Goal: Task Accomplishment & Management: Manage account settings

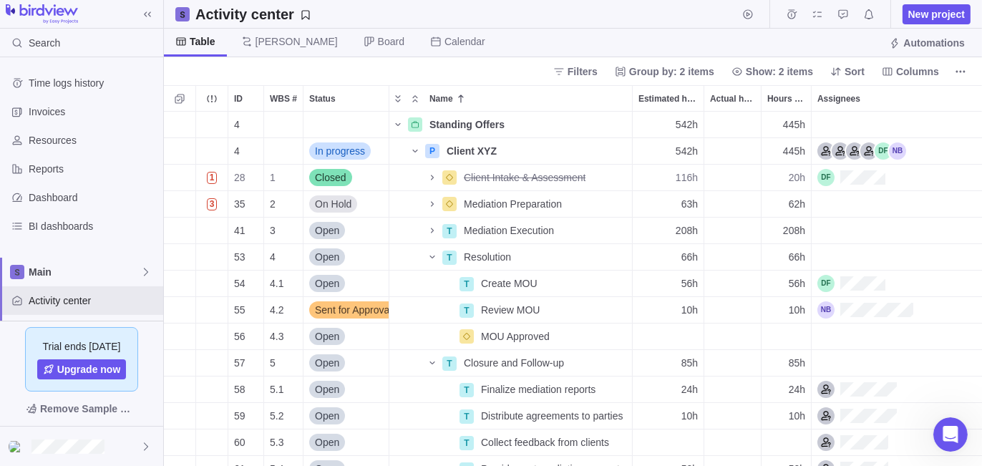
scroll to position [344, 808]
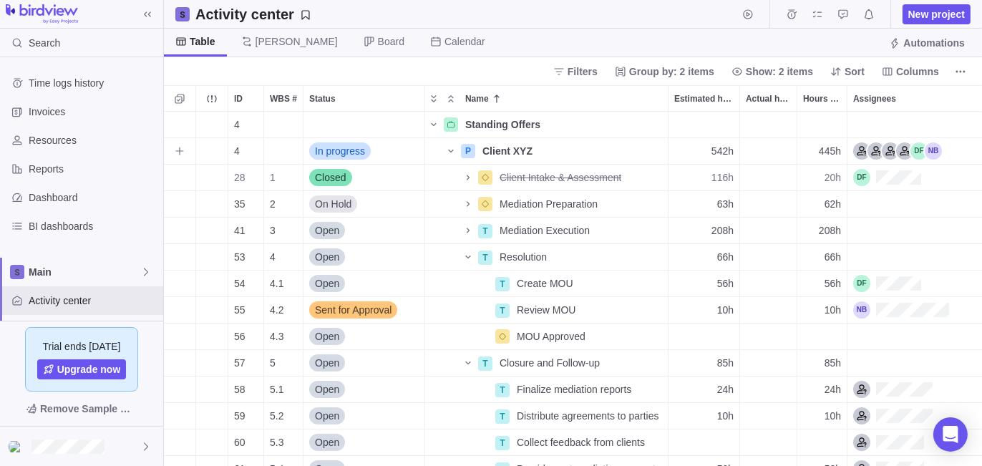
scroll to position [344, 808]
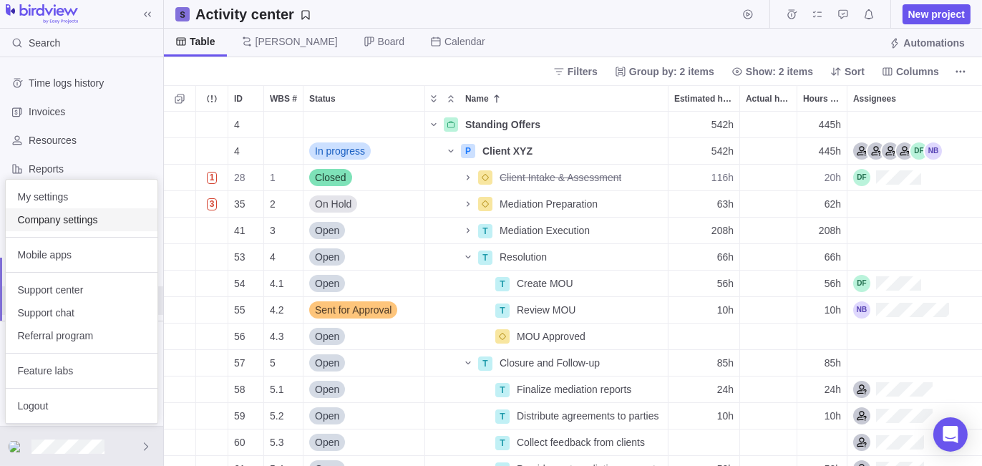
click at [95, 218] on span "Company settings" at bounding box center [81, 220] width 129 height 14
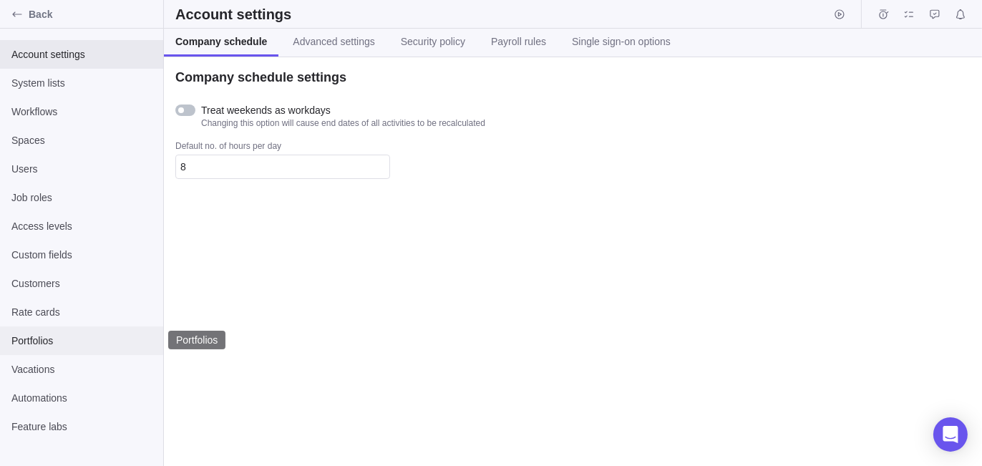
click at [72, 339] on span "Portfolios" at bounding box center [81, 341] width 140 height 14
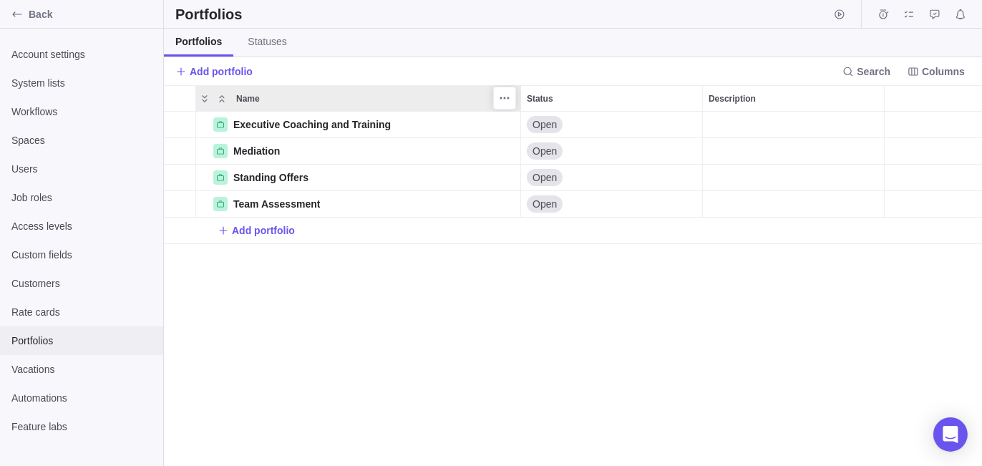
scroll to position [344, 808]
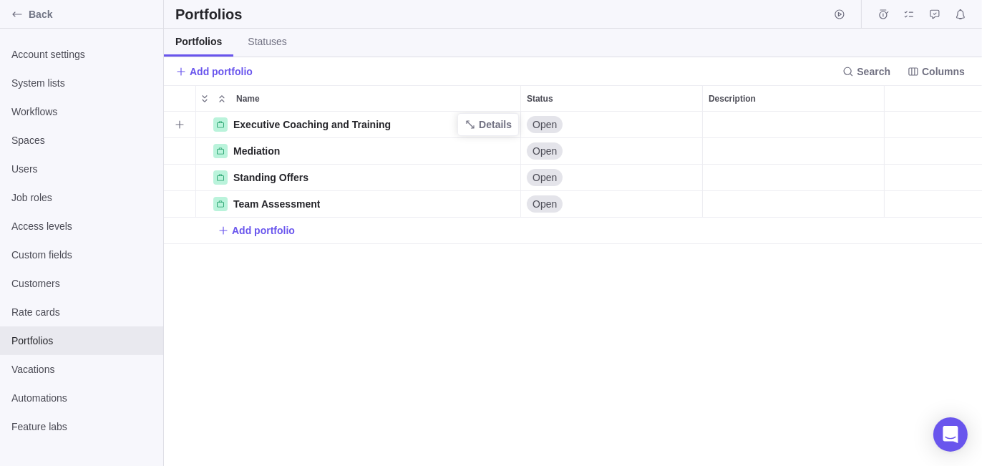
click at [316, 122] on span "Executive Coaching and Training" at bounding box center [311, 124] width 157 height 14
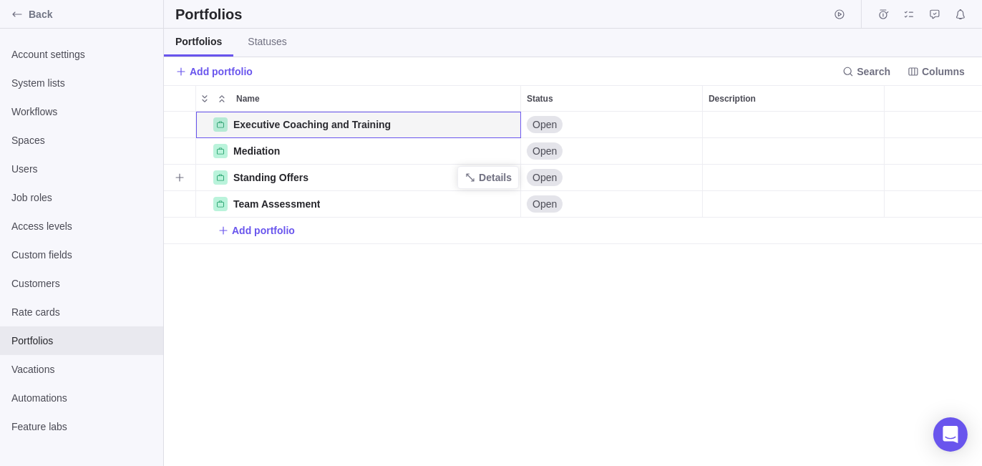
click at [286, 175] on span "Standing Offers" at bounding box center [270, 177] width 75 height 14
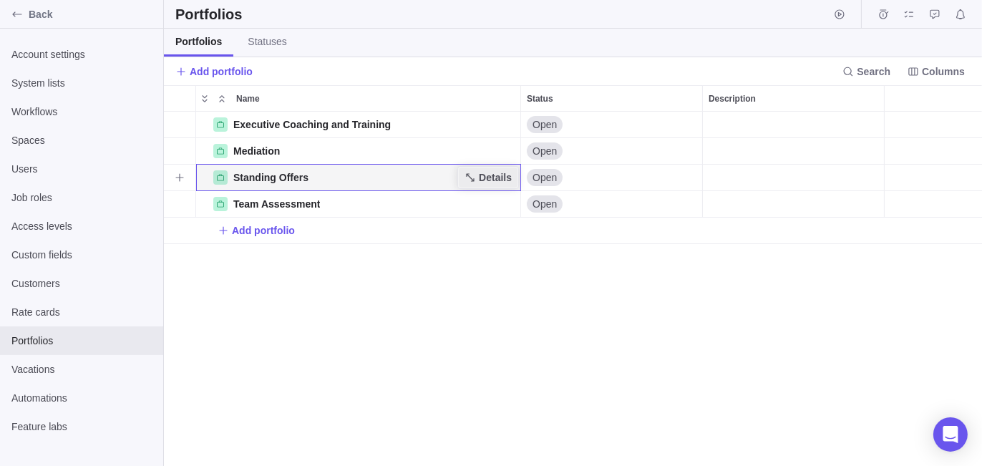
click at [487, 178] on span "Details" at bounding box center [495, 177] width 33 height 14
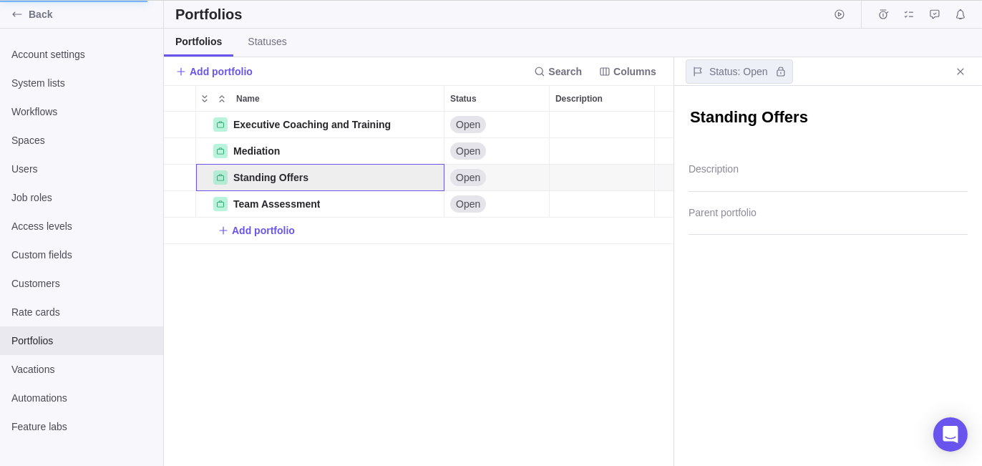
scroll to position [11, 11]
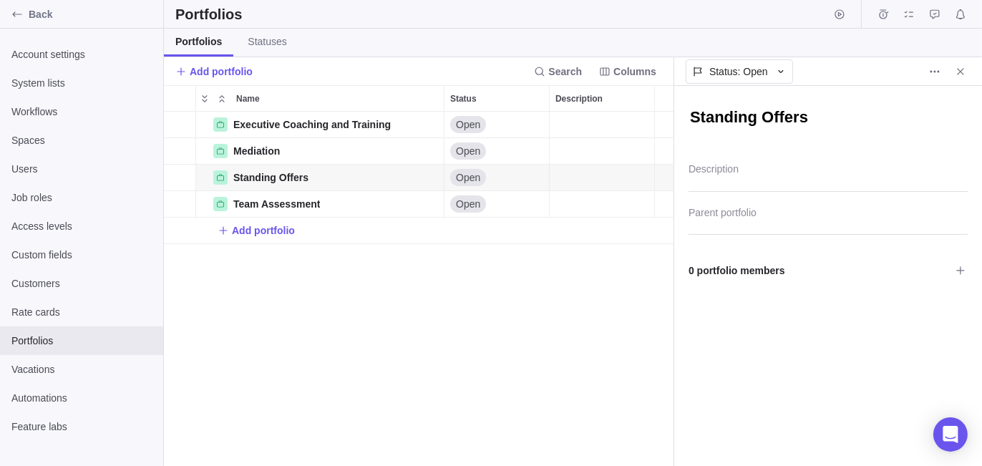
click at [864, 110] on textarea "Standing Offers" at bounding box center [828, 119] width 279 height 24
drag, startPoint x: 832, startPoint y: 120, endPoint x: 523, endPoint y: 132, distance: 309.5
click at [538, 134] on div "Portfolios Portfolios Statuses Add portfolio Search Columns Name Status Descrip…" at bounding box center [573, 233] width 818 height 466
type textarea "x"
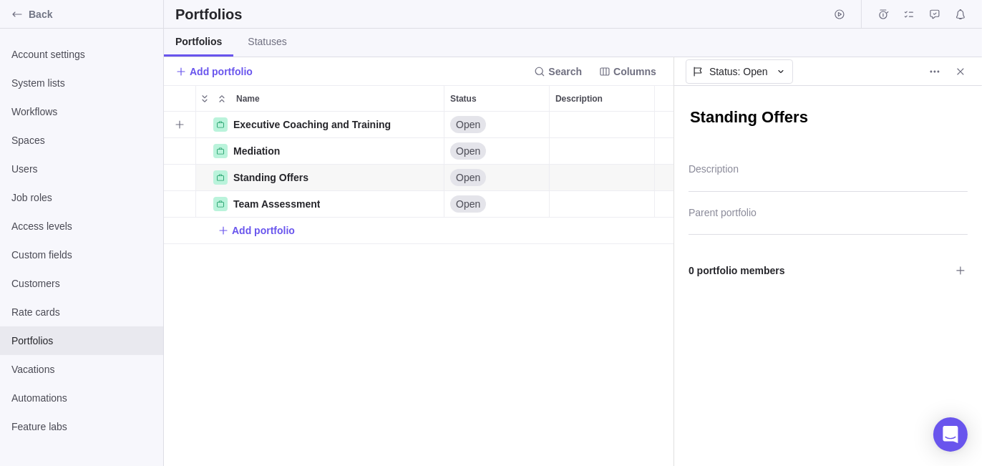
type textarea "T"
type textarea "x"
type textarea "Te"
type textarea "x"
type textarea "Team"
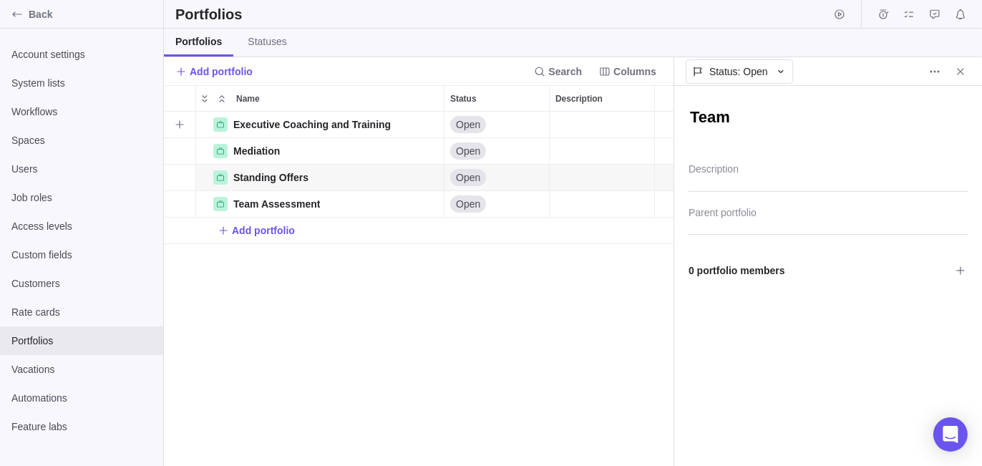
type textarea "x"
type textarea "Team"
type textarea "x"
type textarea "Team A"
type textarea "x"
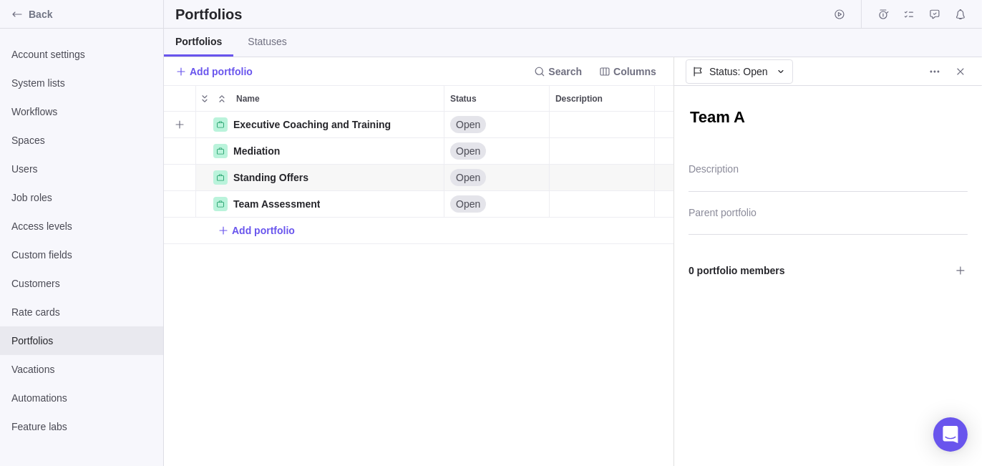
type textarea "Team As"
type textarea "x"
type textarea "Team Ass"
type textarea "x"
type textarea "Team Asse"
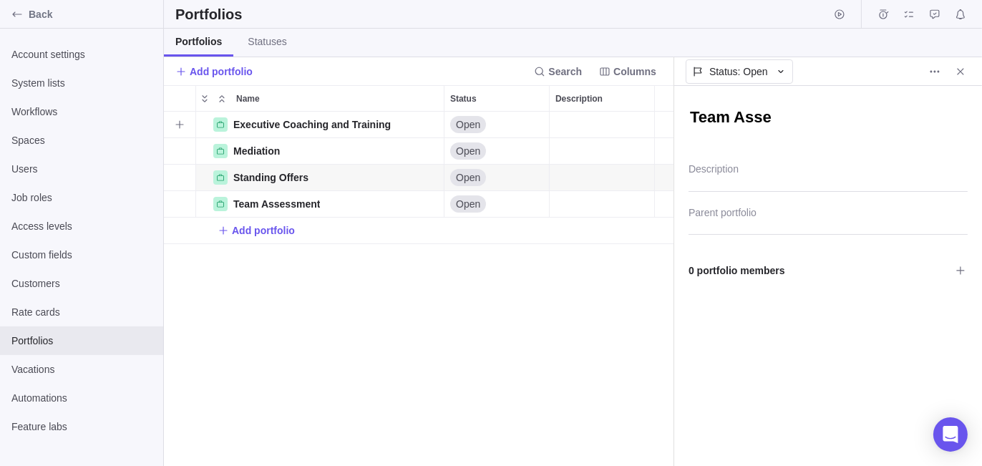
type textarea "x"
type textarea "Team Asses"
type textarea "x"
type textarea "Team Assess"
type textarea "x"
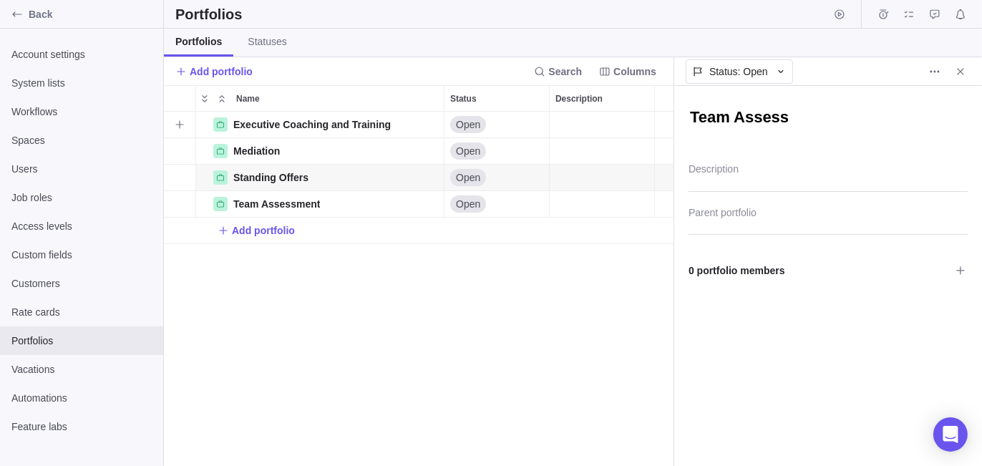
type textarea "Team Assessm"
type textarea "x"
type textarea "Team Assessme"
type textarea "x"
type textarea "Team Assessmen"
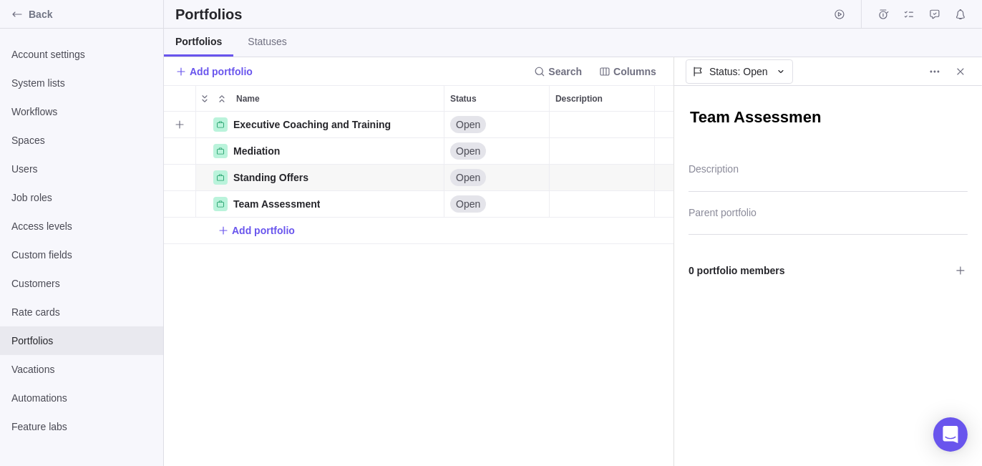
type textarea "x"
type textarea "Team Assessment"
type textarea "x"
type textarea "Team Assessments"
click at [359, 358] on div "Executive Coaching and Training Details Open Mediation Details Open Standing Of…" at bounding box center [419, 289] width 510 height 355
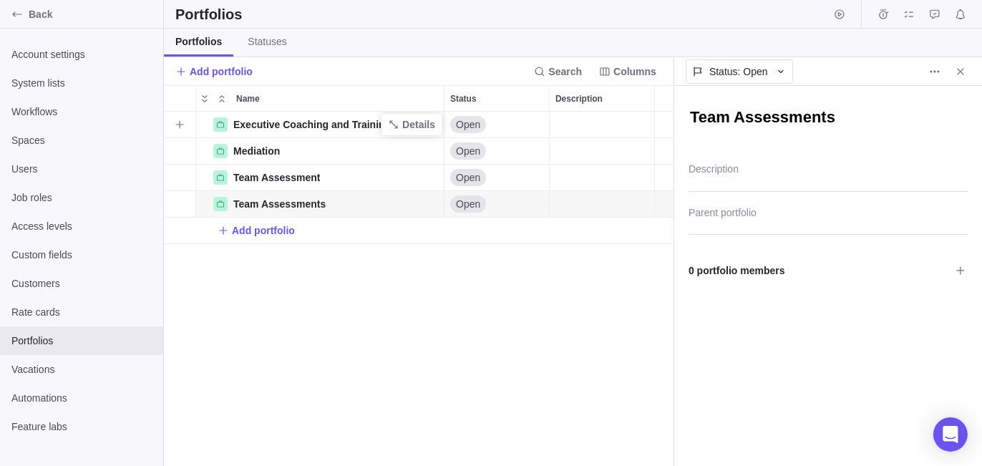
click at [322, 126] on span "Executive Coaching and Training" at bounding box center [311, 124] width 157 height 14
click at [322, 125] on span "Executive Coaching and Training" at bounding box center [311, 124] width 157 height 14
click at [404, 124] on span "Details" at bounding box center [418, 124] width 33 height 14
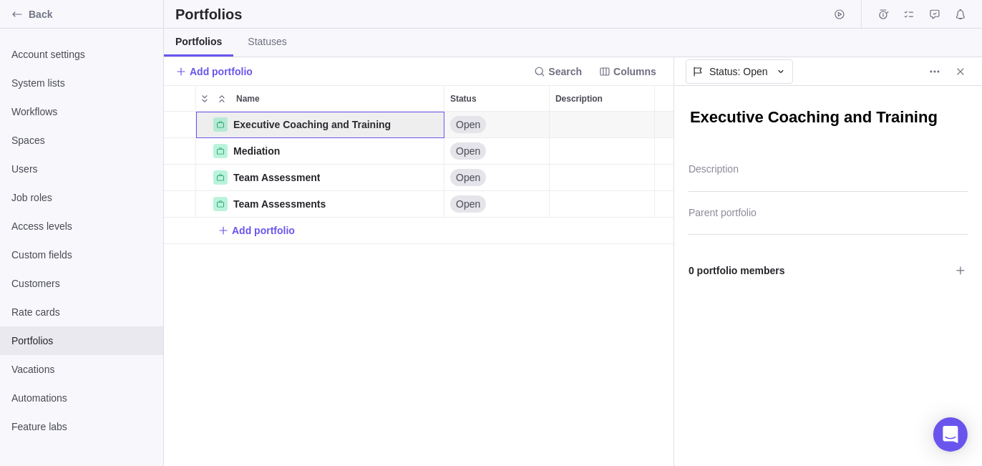
scroll to position [344, 499]
click at [790, 110] on textarea "Executive Coaching and Training" at bounding box center [828, 119] width 279 height 24
drag, startPoint x: 826, startPoint y: 119, endPoint x: 935, endPoint y: 122, distance: 108.9
click at [936, 119] on textarea "Executive Coaching and Training" at bounding box center [828, 119] width 279 height 24
type textarea "x"
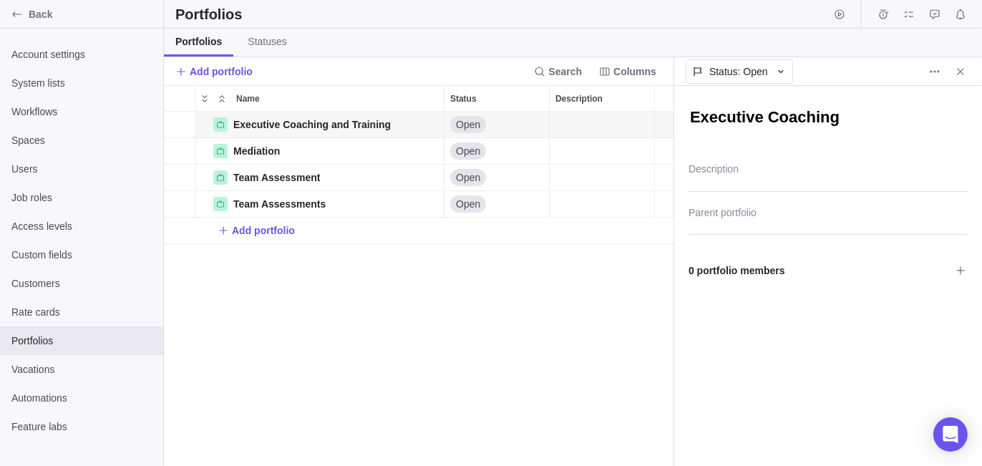
type textarea "Executive Coaching"
click at [453, 370] on div "Executive Coaching Details Open Mediation Details Open Team Assessment Details …" at bounding box center [419, 289] width 510 height 355
click at [397, 206] on icon "Name" at bounding box center [393, 203] width 11 height 11
type textarea "x"
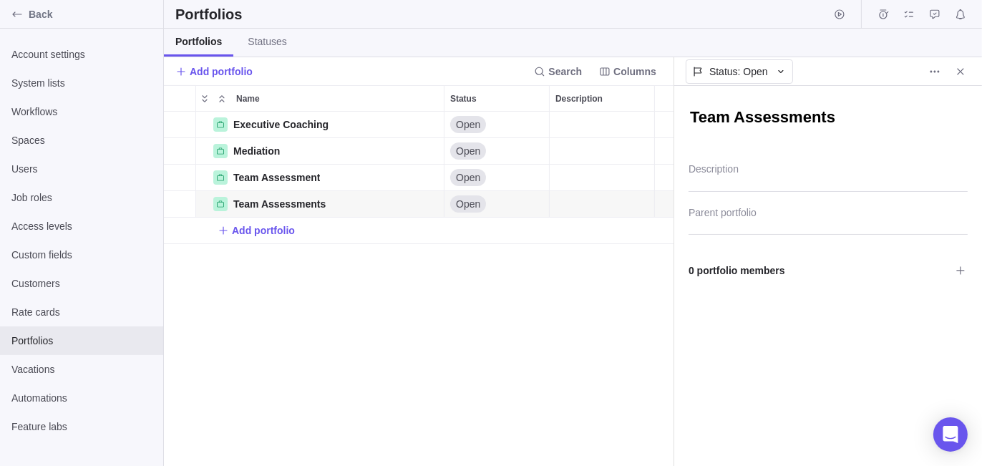
type textarea "T"
type textarea "x"
type textarea "Tr"
type textarea "x"
type textarea "Tra"
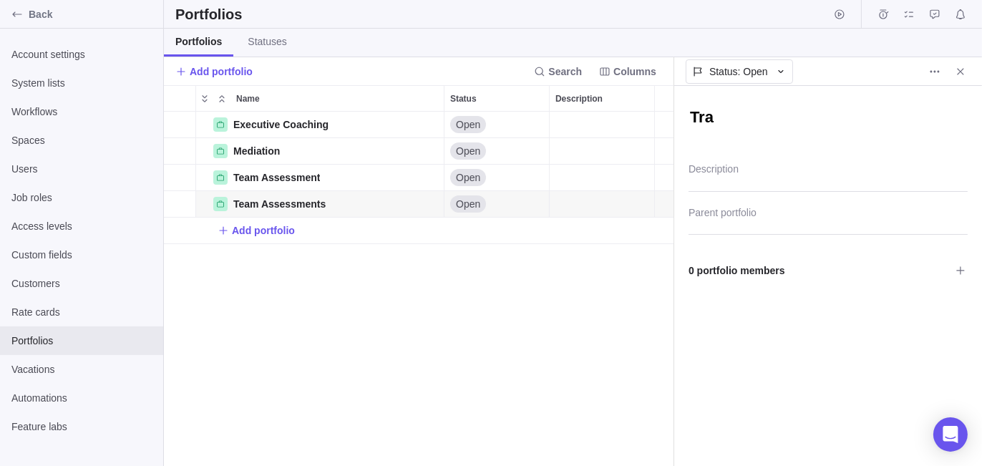
type textarea "x"
type textarea "Trai"
type textarea "x"
type textarea "Train"
type textarea "x"
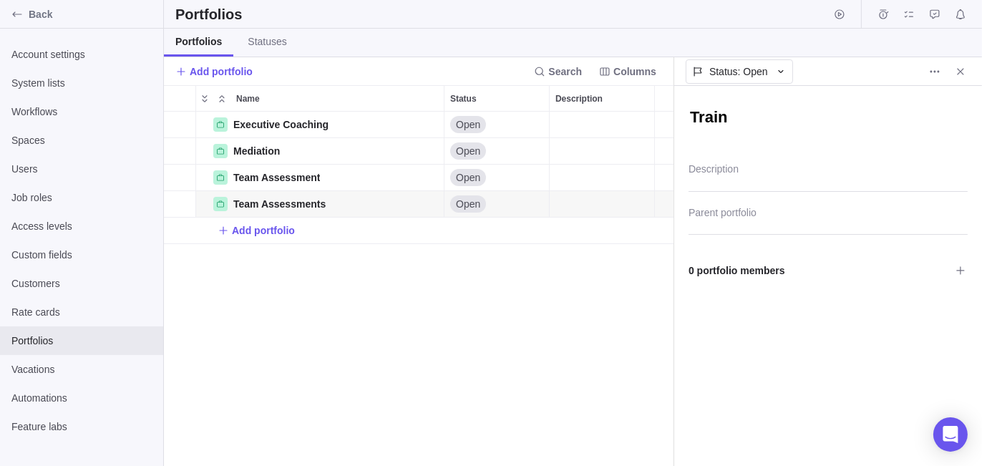
type textarea "Traini"
type textarea "x"
type textarea "Trainin"
type textarea "x"
type textarea "Training"
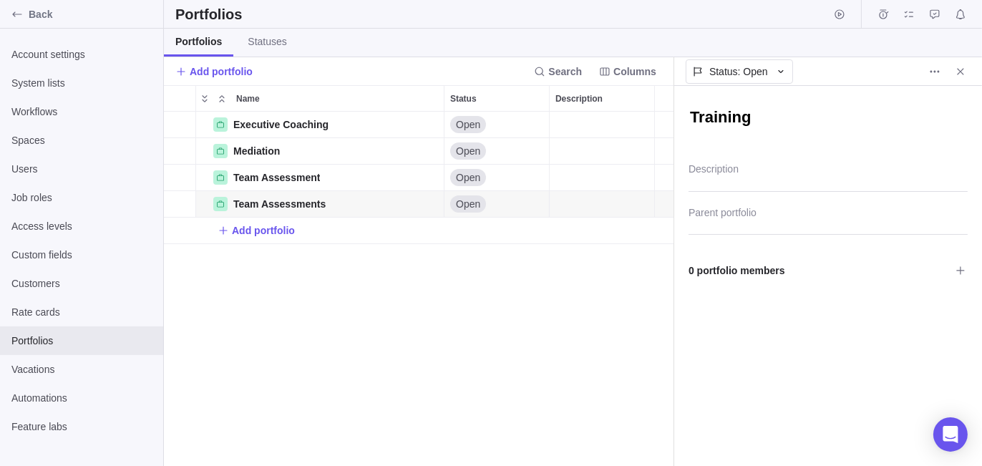
click at [409, 326] on div "Executive Coaching Details Open Mediation Details Open Team Assessment Details …" at bounding box center [419, 289] width 510 height 355
click at [960, 72] on icon "Close" at bounding box center [960, 71] width 11 height 11
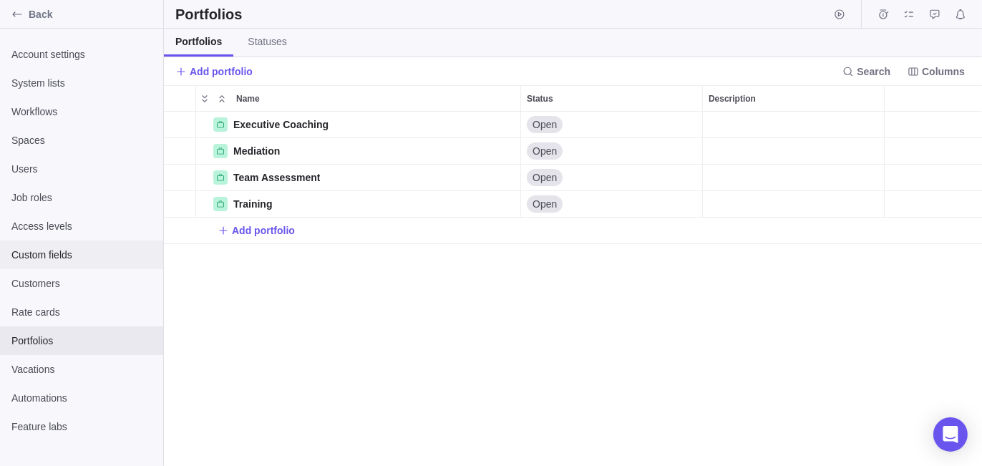
click at [72, 256] on span "Custom fields" at bounding box center [81, 255] width 140 height 14
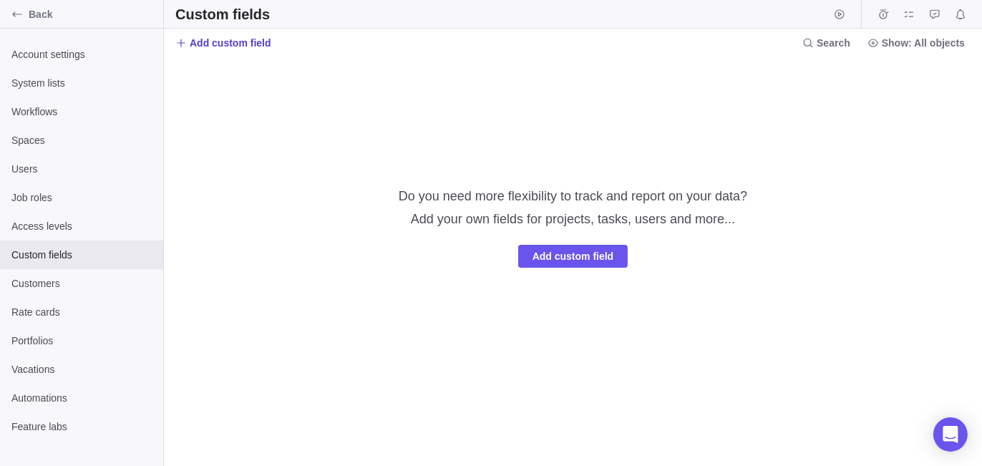
click at [229, 44] on span "Add custom field" at bounding box center [231, 43] width 82 height 14
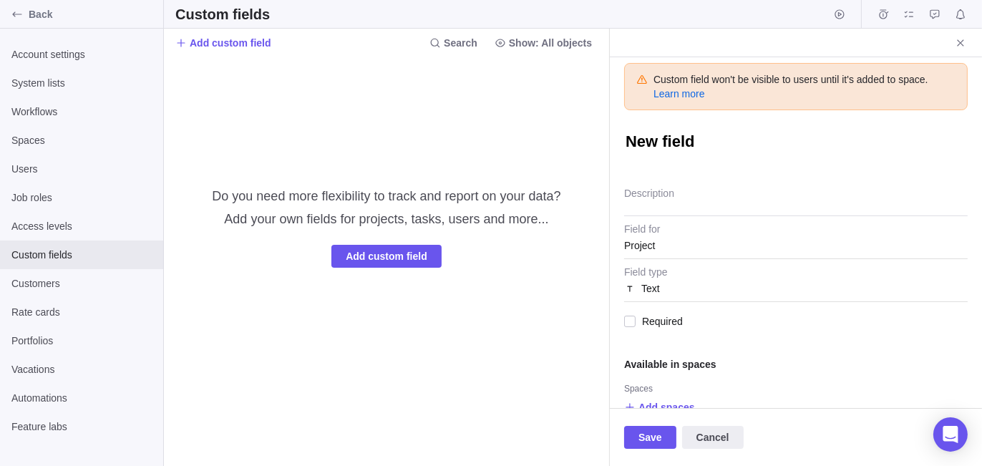
type textarea "x"
type textarea "T"
type textarea "x"
type textarea "Ty"
type textarea "x"
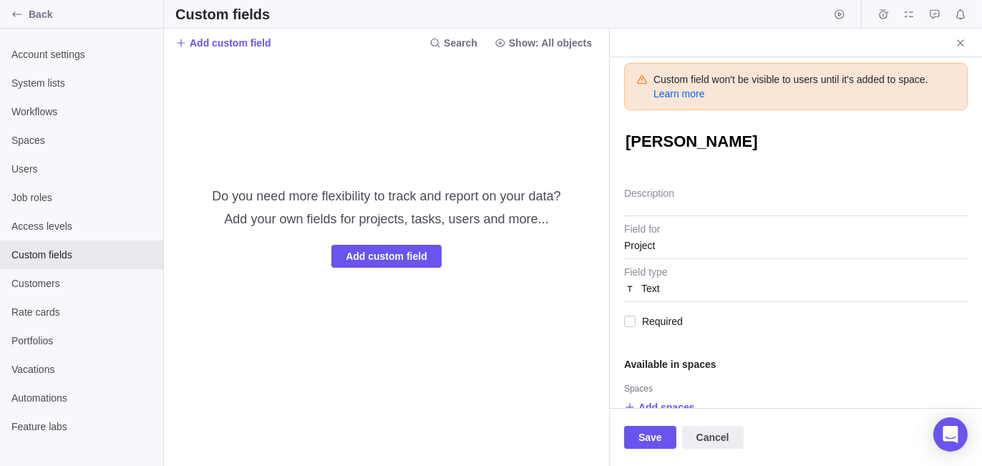
type textarea "Typ"
type textarea "x"
type textarea "Type"
type textarea "x"
type textarea "Type"
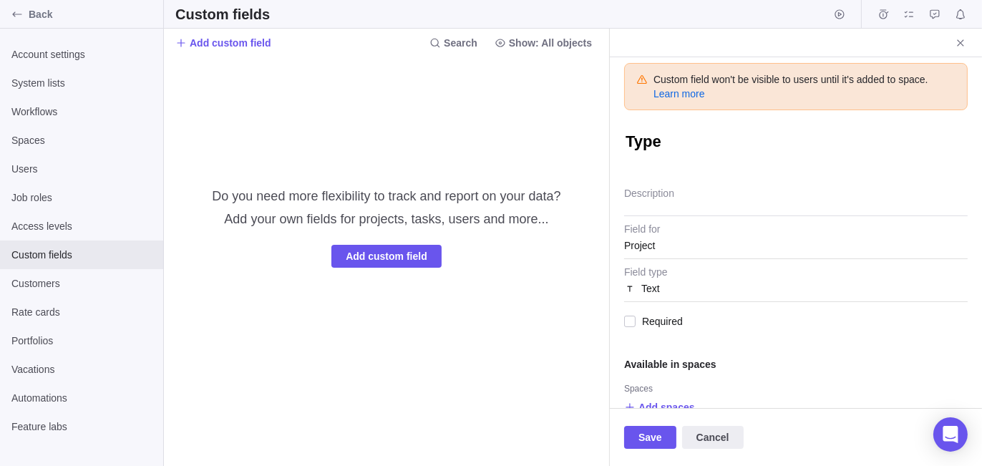
type textarea "x"
type textarea "Type"
type textarea "x"
type textarea "Typ"
type textarea "x"
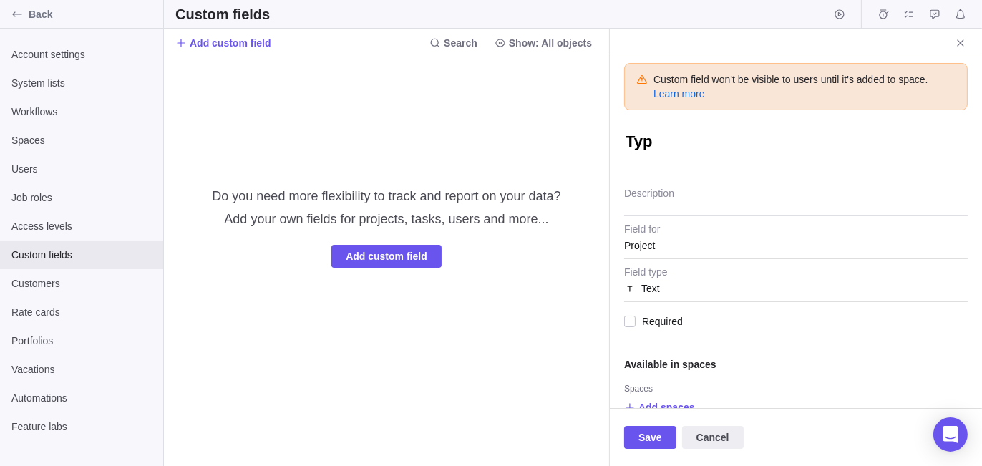
type textarea "Ty"
type textarea "x"
type textarea "T"
type textarea "x"
type textarea "T"
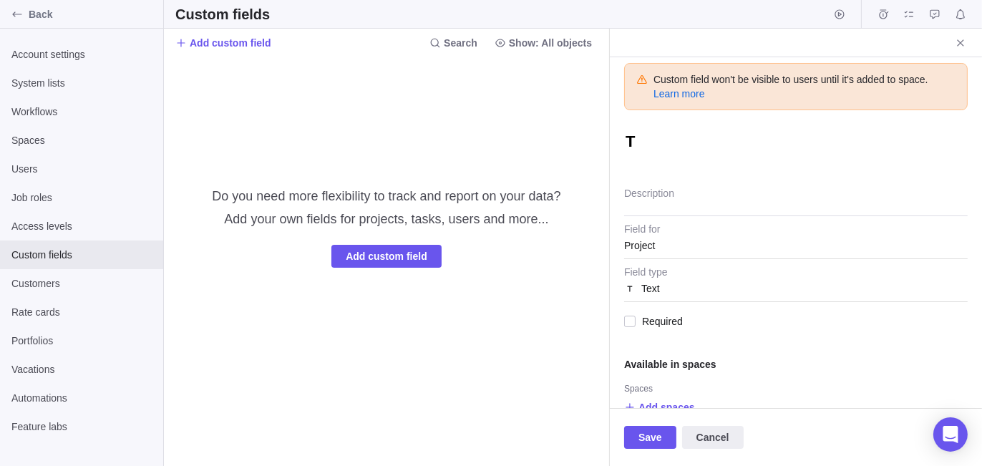
type textarea "x"
type textarea "Ty"
type textarea "x"
type textarea "Typ"
type textarea "x"
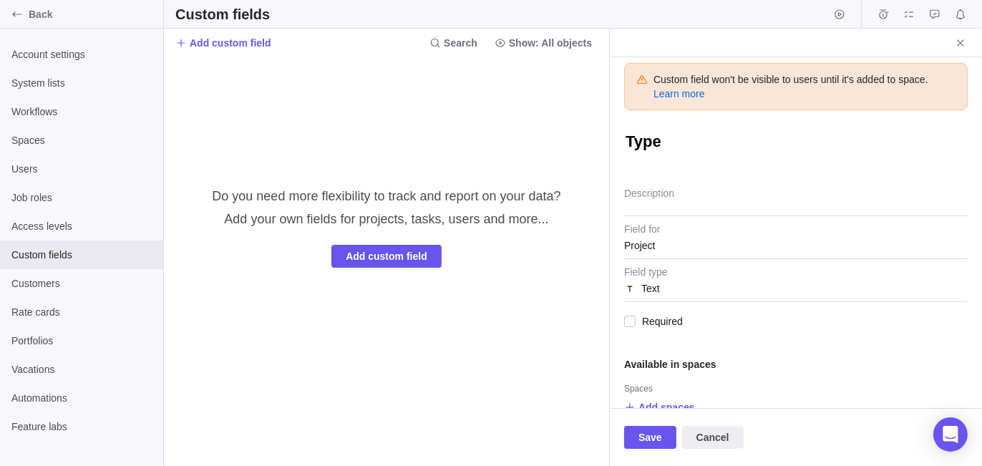
type textarea "Type"
type textarea "x"
click at [661, 281] on div "Text" at bounding box center [796, 289] width 344 height 26
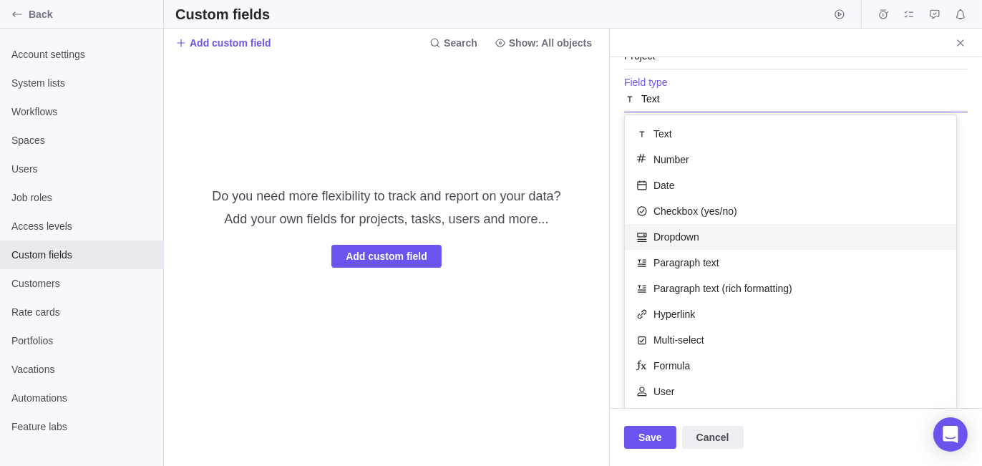
click at [691, 231] on span "Dropdown" at bounding box center [677, 237] width 46 height 14
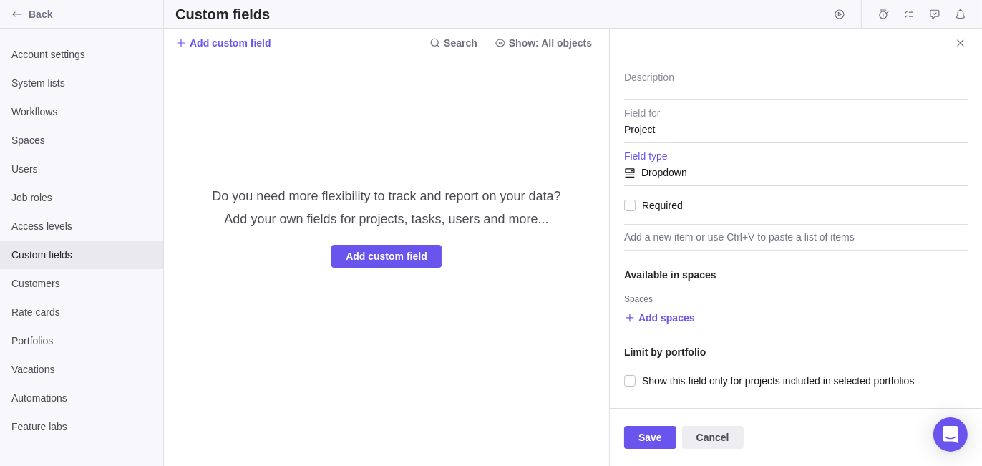
scroll to position [112, 0]
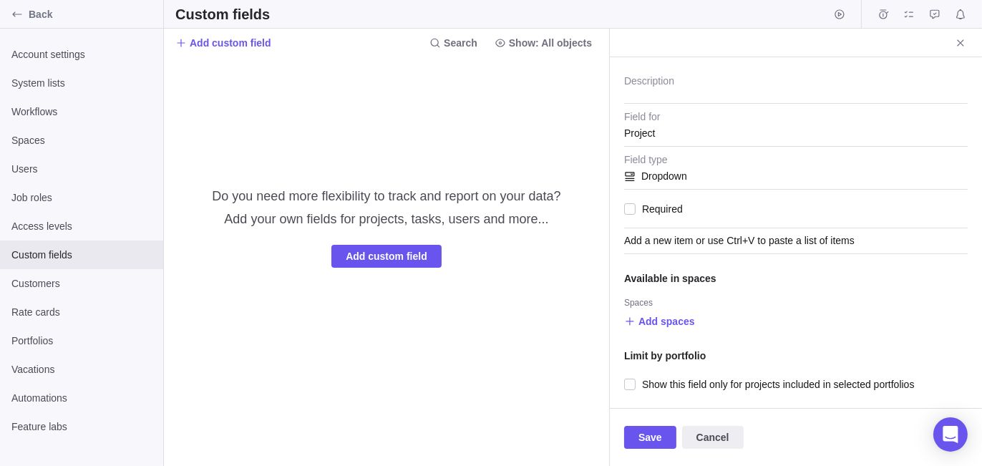
click at [682, 242] on div "Add a new item or use Ctrl+V to paste a list of items" at bounding box center [796, 241] width 344 height 26
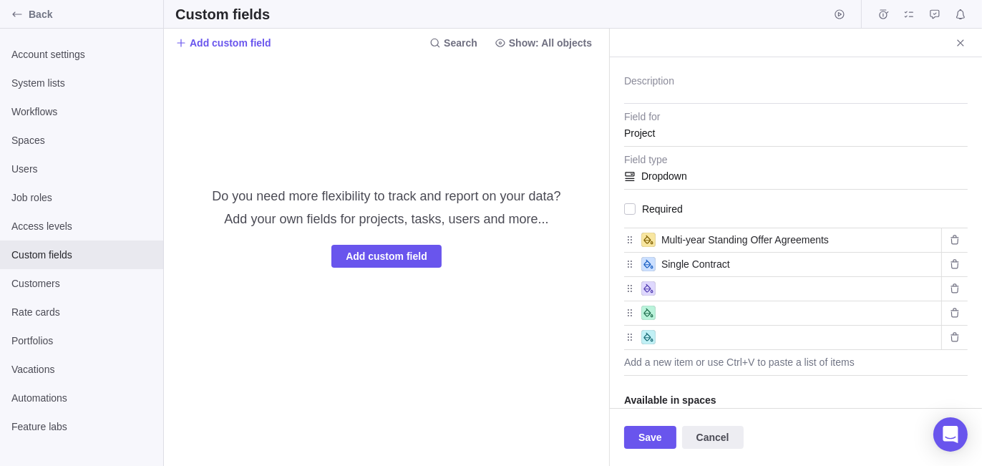
click at [538, 342] on div "Do you need more flexibility to track and report on your data? Add your own fie…" at bounding box center [386, 261] width 349 height 409
click at [949, 286] on icon "Delete value" at bounding box center [954, 288] width 11 height 11
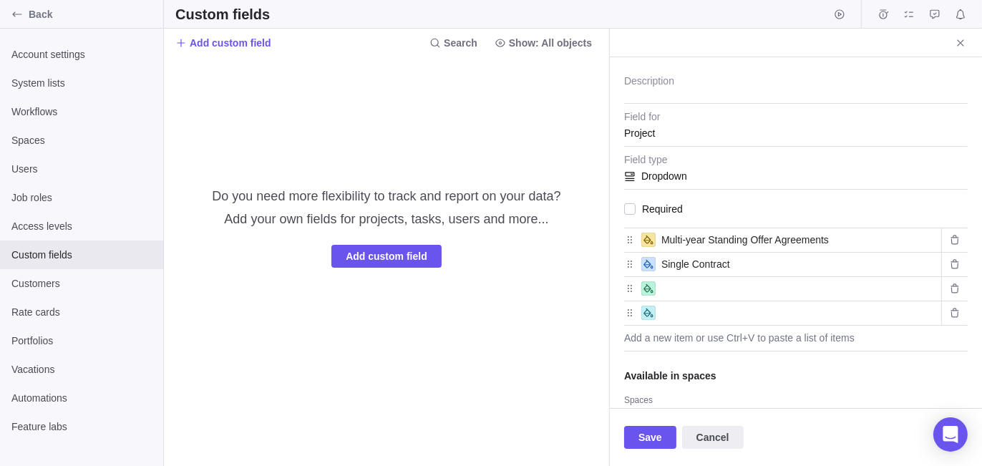
click at [949, 286] on icon "Delete value" at bounding box center [954, 288] width 11 height 11
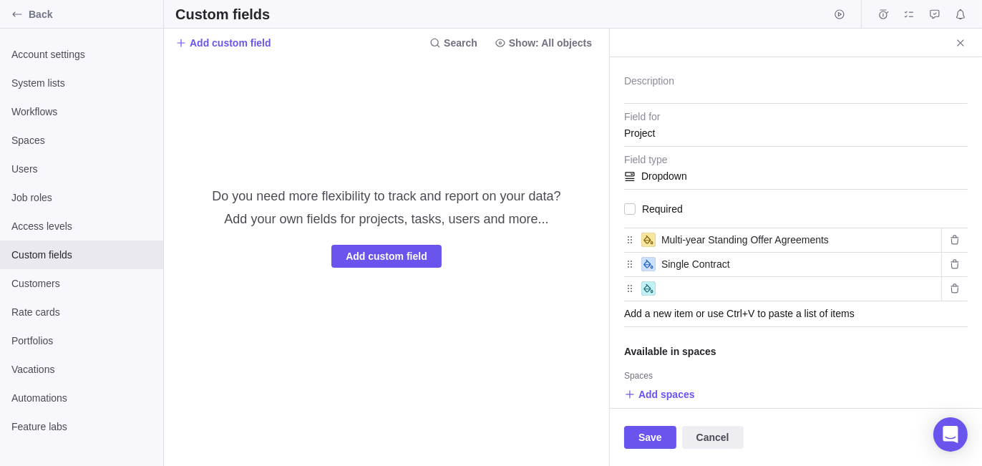
click at [944, 301] on div "Add a new item or use Ctrl+V to paste a list of items" at bounding box center [796, 314] width 344 height 26
click at [949, 290] on icon "Delete value" at bounding box center [954, 288] width 11 height 11
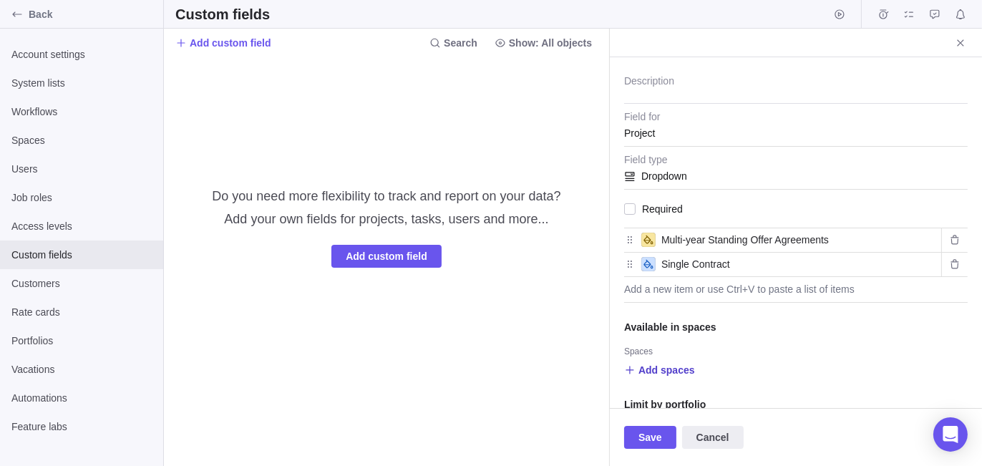
click at [674, 369] on span "Add spaces" at bounding box center [667, 370] width 57 height 14
click at [669, 342] on span "Main" at bounding box center [666, 338] width 21 height 14
click at [494, 387] on body "Back Account settings System lists Workflows Spaces Users Job roles Access leve…" at bounding box center [491, 233] width 982 height 466
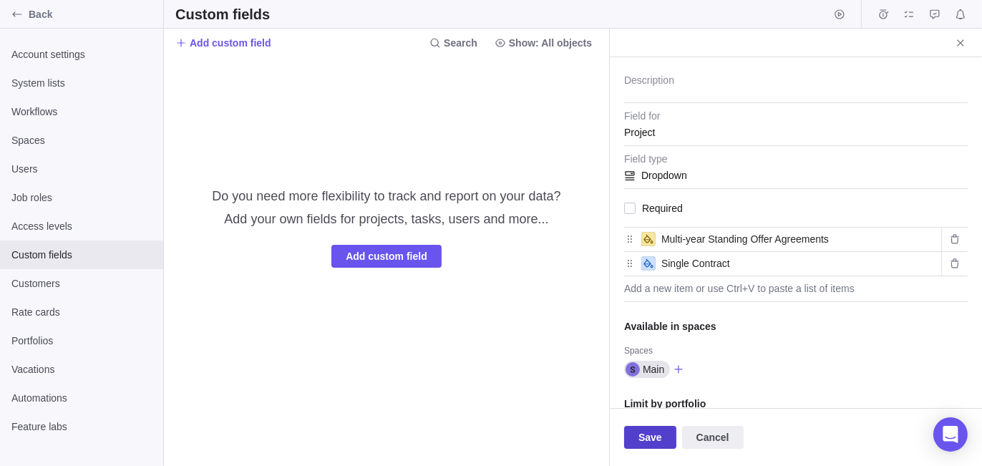
click at [651, 437] on span "Save" at bounding box center [651, 437] width 24 height 17
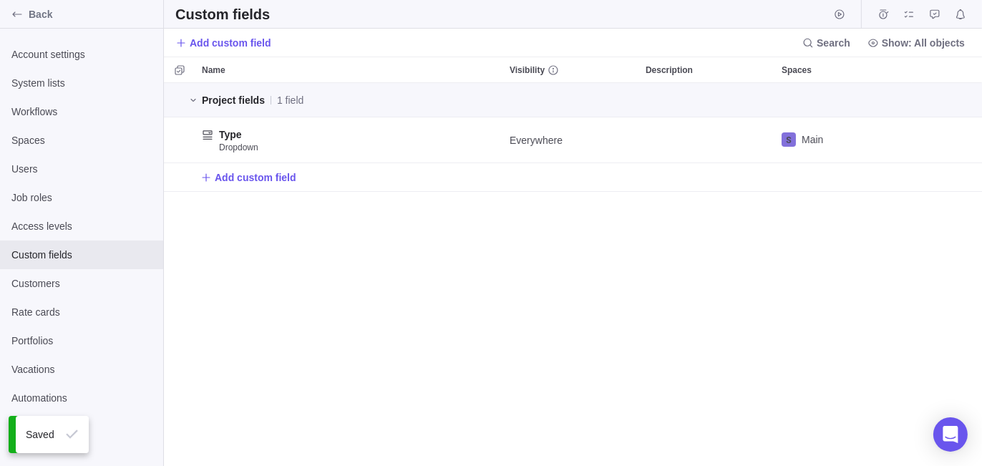
scroll to position [372, 808]
click at [62, 14] on span "Back" at bounding box center [93, 14] width 129 height 14
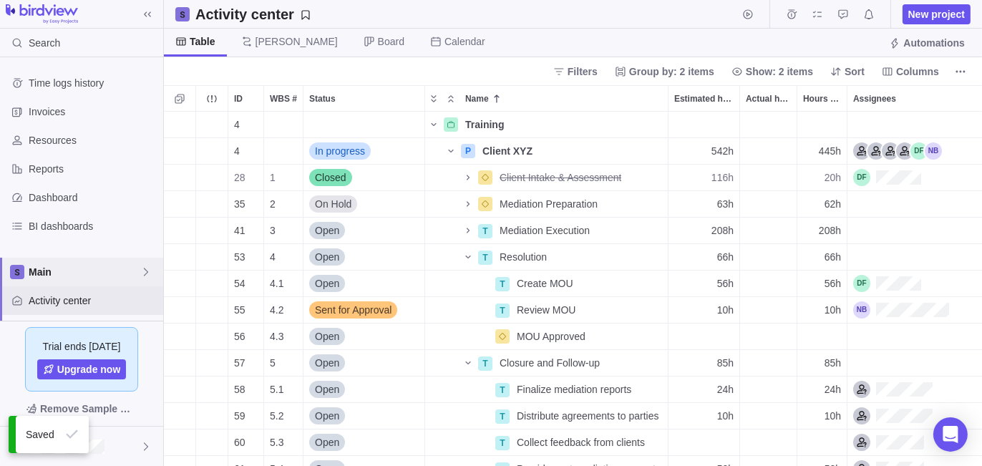
scroll to position [344, 808]
click at [67, 267] on span "Main" at bounding box center [85, 272] width 112 height 14
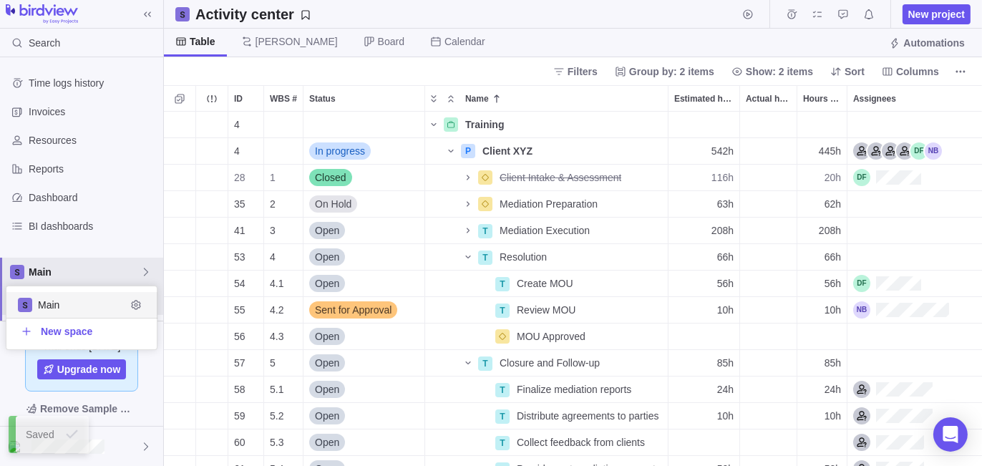
scroll to position [52, 140]
click at [140, 304] on icon "Edit space settings" at bounding box center [135, 305] width 9 height 9
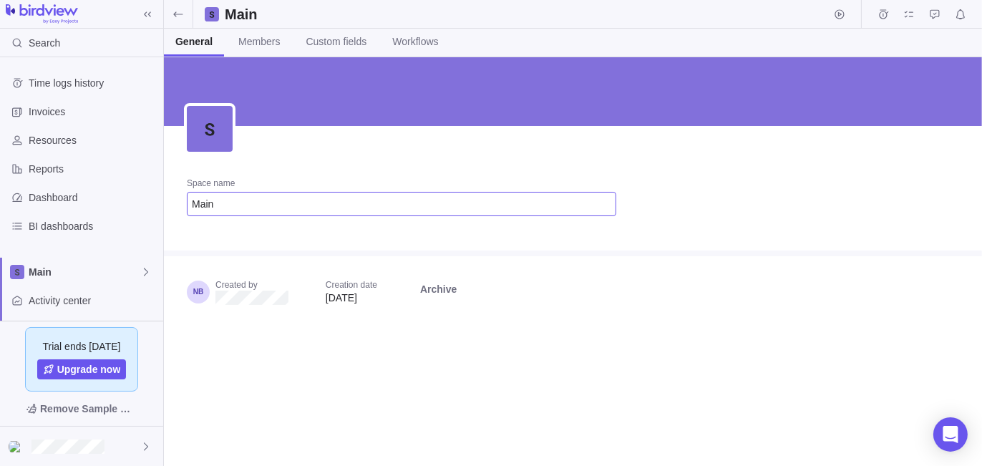
click at [238, 197] on input "Main" at bounding box center [402, 204] width 430 height 24
drag, startPoint x: 226, startPoint y: 203, endPoint x: 117, endPoint y: 200, distance: 109.6
click at [129, 203] on div "Search Time logs history Invoices Resources Reports Dashboard BI dashboards Mai…" at bounding box center [491, 233] width 982 height 466
type input "Workplace Conflict"
click at [257, 364] on div "Space name Workplace Conflict Created by Creation date Aug 6, 2025 Archive" at bounding box center [573, 261] width 818 height 409
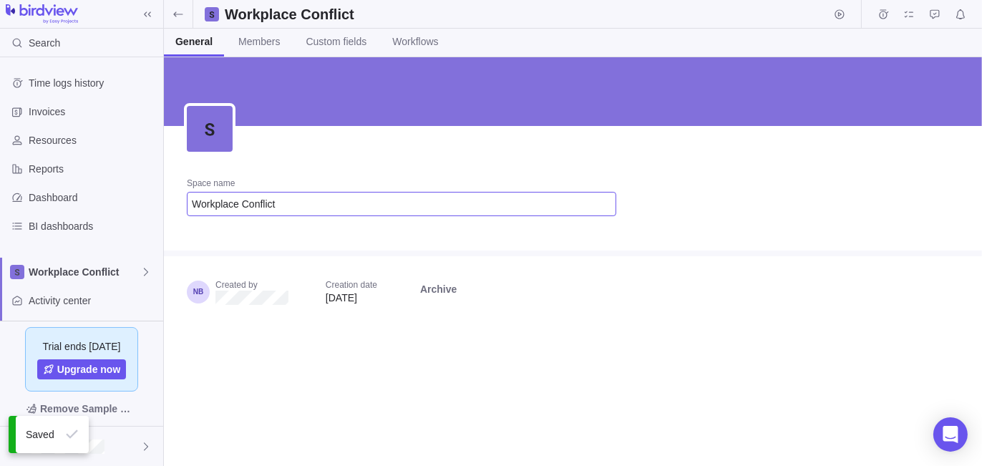
click at [265, 203] on input "Workplace Conflict" at bounding box center [402, 204] width 430 height 24
click at [202, 206] on input "Workplace Conflict" at bounding box center [402, 204] width 430 height 24
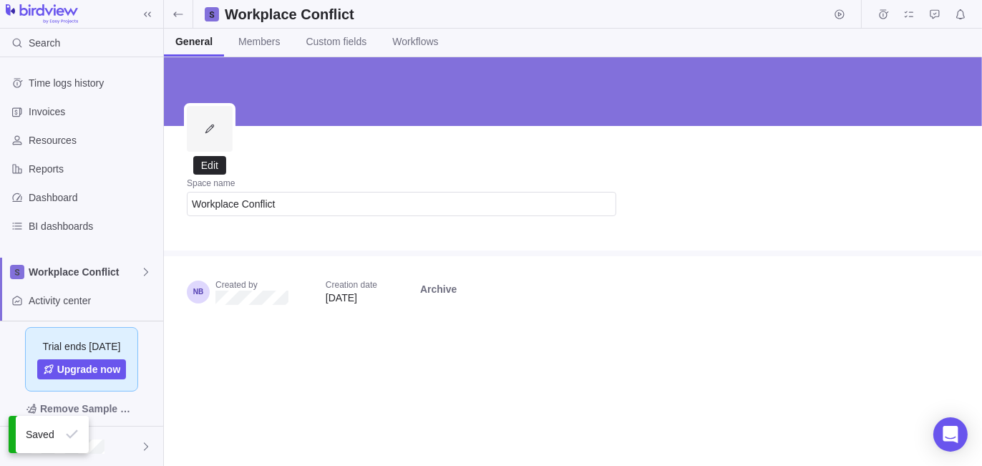
click at [211, 130] on icon "Edit" at bounding box center [209, 128] width 11 height 11
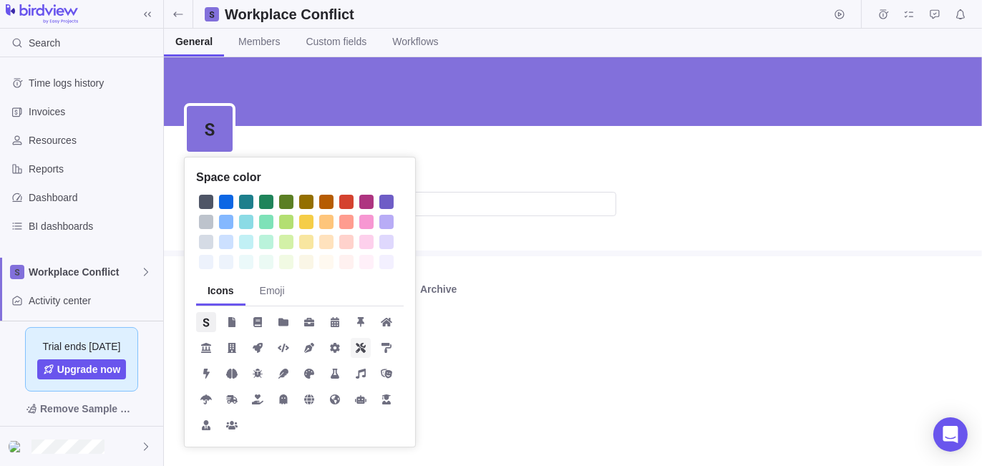
click at [361, 346] on icon at bounding box center [361, 348] width 10 height 10
drag, startPoint x: 566, startPoint y: 357, endPoint x: 466, endPoint y: 271, distance: 132.0
click at [566, 357] on div "Space color Icons Emoji Space name Workplace Conflict Created by Creation date …" at bounding box center [573, 261] width 818 height 409
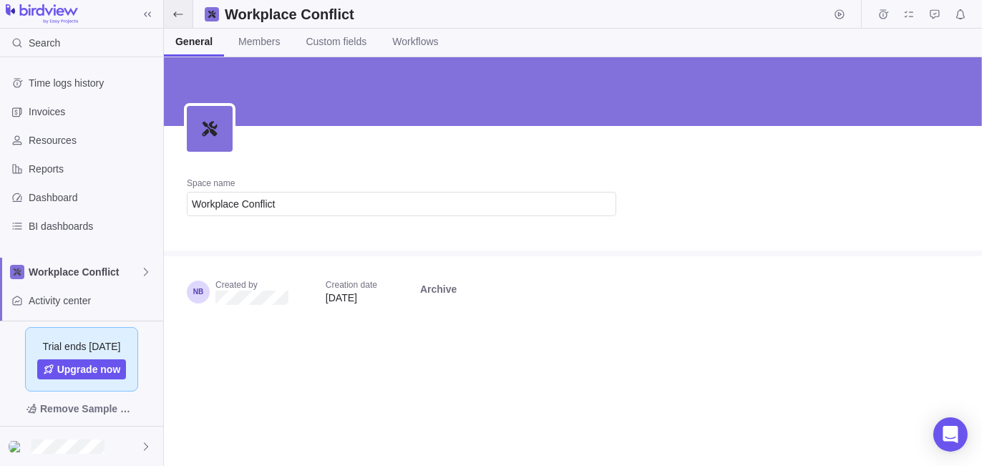
click at [174, 11] on icon at bounding box center [178, 14] width 11 height 11
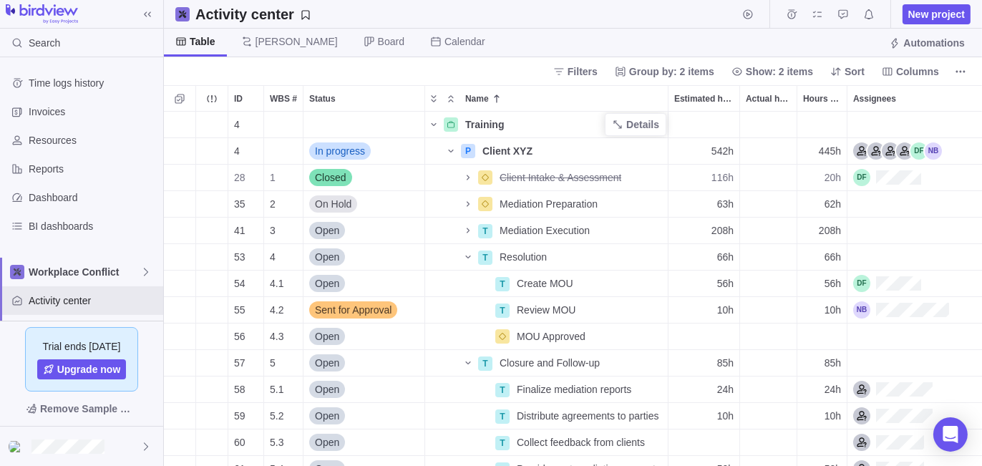
scroll to position [344, 808]
click at [656, 145] on icon "More actions" at bounding box center [654, 150] width 11 height 11
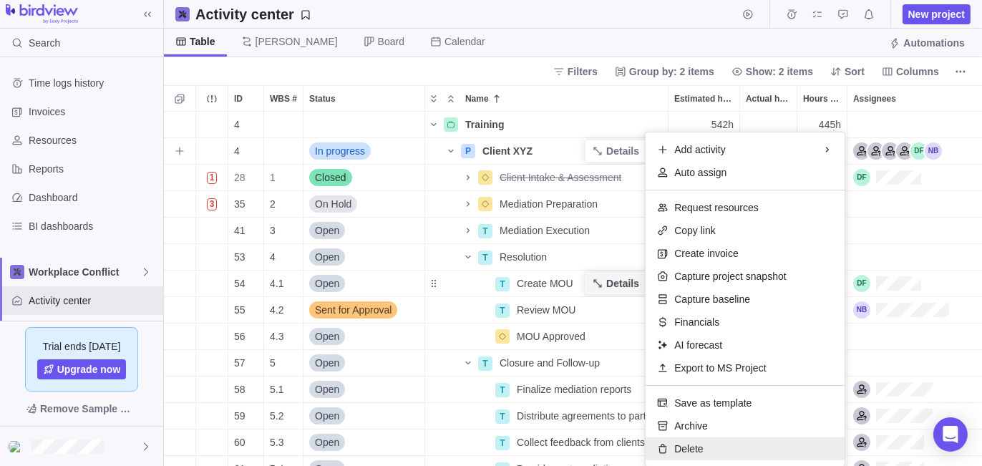
drag, startPoint x: 692, startPoint y: 448, endPoint x: 610, endPoint y: 285, distance: 182.8
click at [692, 447] on span "Delete" at bounding box center [688, 449] width 29 height 14
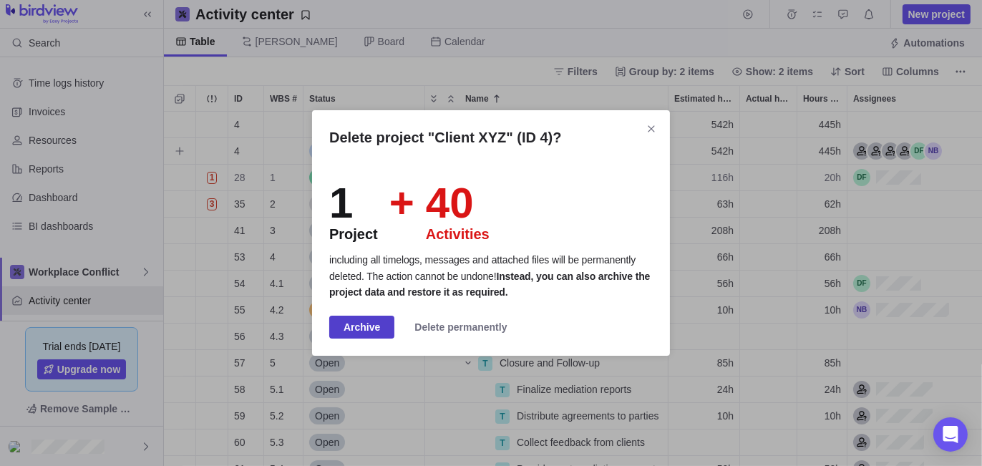
click at [367, 328] on span "Archive" at bounding box center [362, 327] width 37 height 17
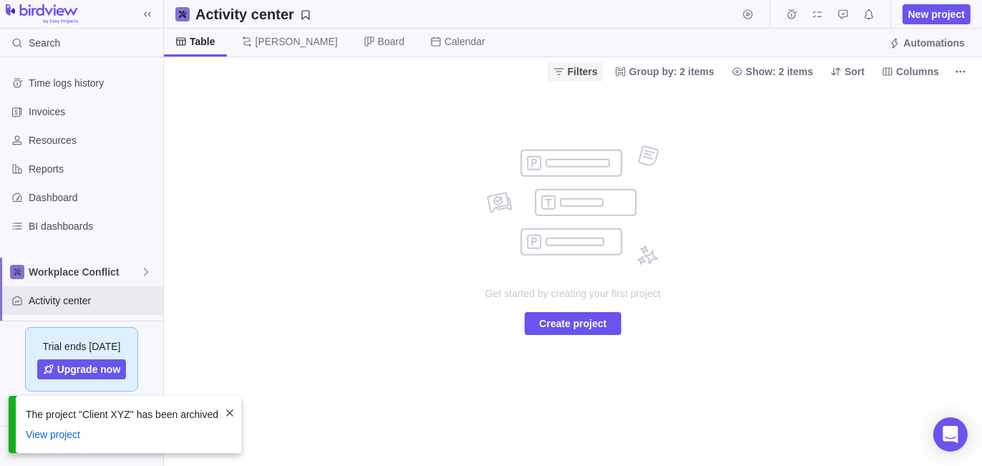
click at [597, 69] on span "Filters" at bounding box center [583, 71] width 30 height 14
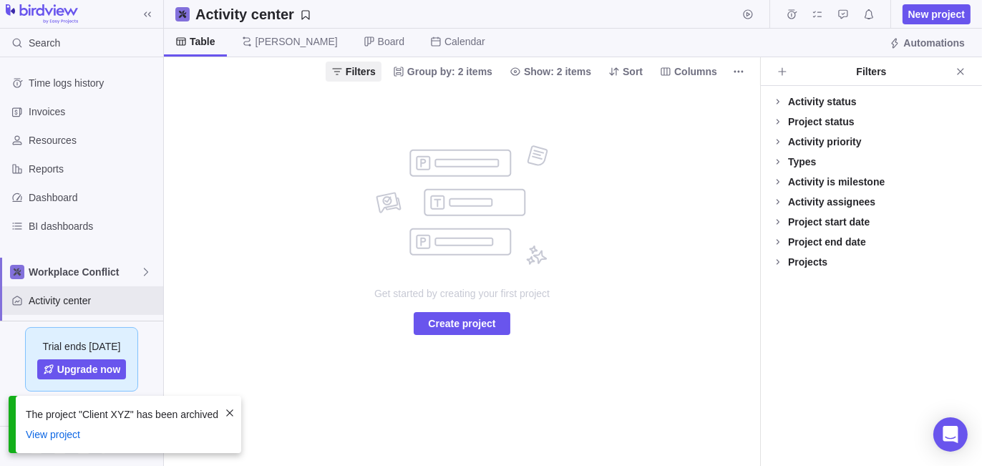
click at [842, 297] on div "Activity status Default Workflow Project status Default Workflow Activity prior…" at bounding box center [871, 276] width 221 height 380
drag, startPoint x: 964, startPoint y: 69, endPoint x: 537, endPoint y: 77, distance: 427.4
click at [964, 69] on icon "Close" at bounding box center [960, 71] width 11 height 11
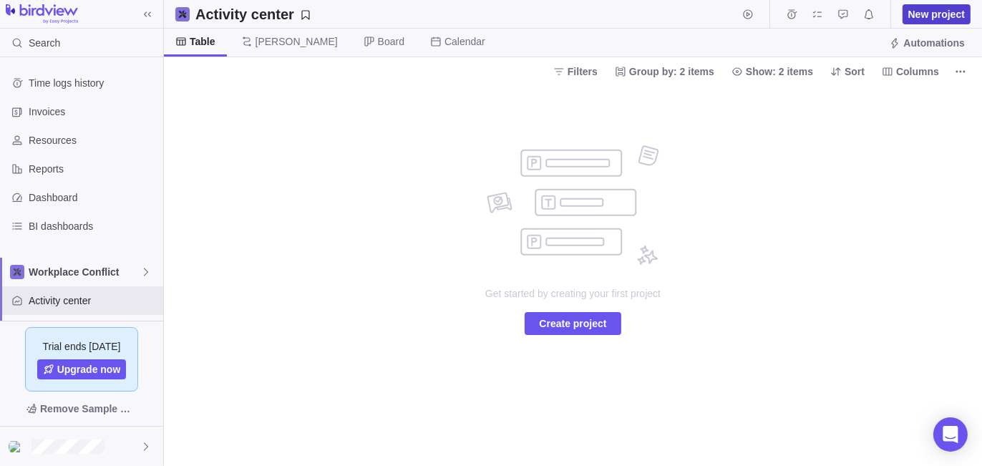
click at [908, 13] on span "New project" at bounding box center [937, 14] width 68 height 20
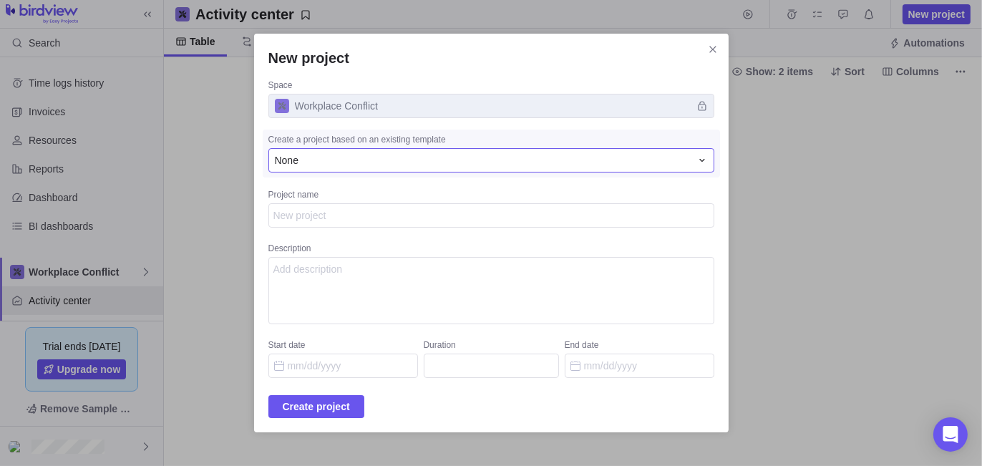
click at [336, 157] on div "None" at bounding box center [483, 160] width 416 height 14
click at [243, 222] on div "New project Space Workplace Conflict Create a project based on an existing temp…" at bounding box center [491, 233] width 982 height 466
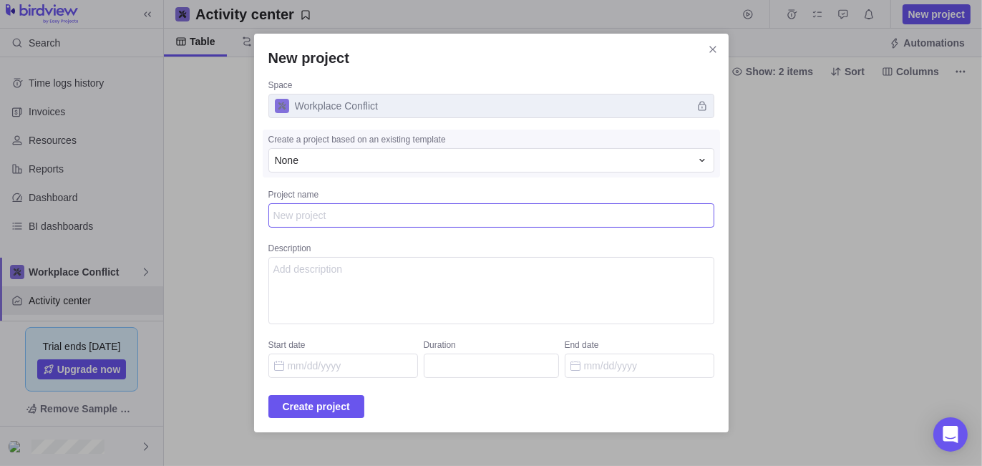
click at [309, 217] on textarea "Project name" at bounding box center [491, 215] width 446 height 24
type textarea "x"
type textarea "Me"
type textarea "x"
type textarea "Med"
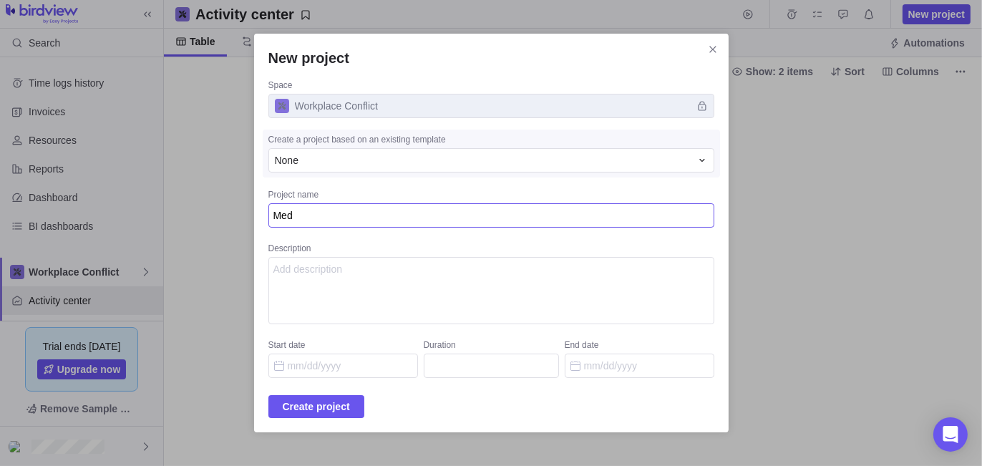
type textarea "x"
type textarea "Medi"
type textarea "x"
type textarea "Media"
type textarea "x"
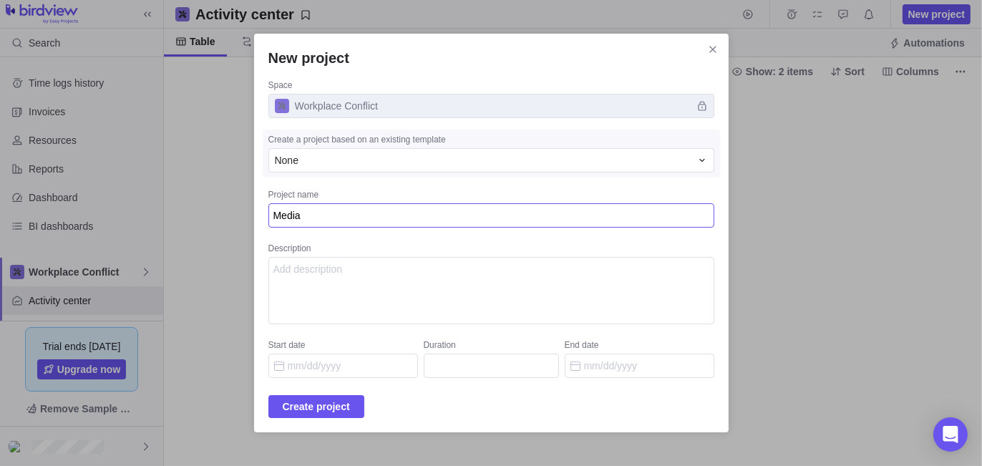
type textarea "Mediat"
type textarea "x"
type textarea "Mediati"
type textarea "x"
type textarea "Mediatio"
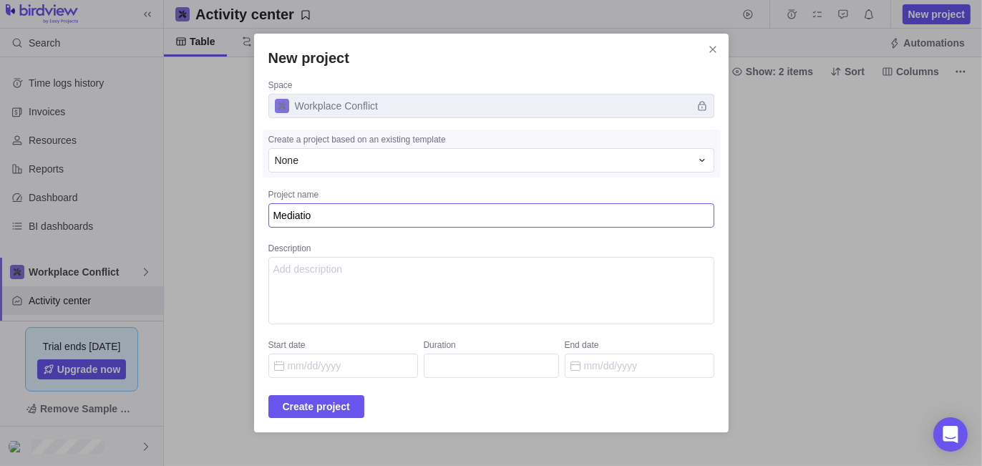
type textarea "x"
type textarea "Mediation"
type textarea "x"
type textarea "Mediation"
type textarea "x"
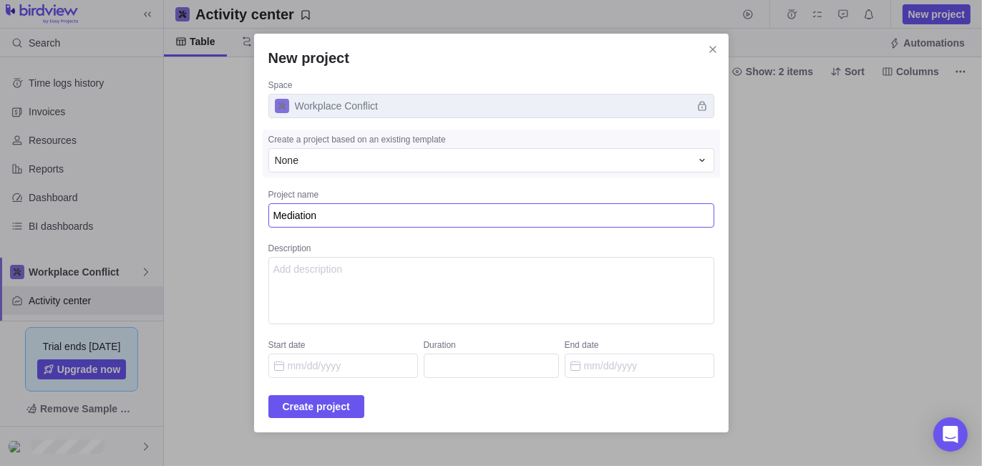
type textarea "Mediation ["
type textarea "x"
type textarea "Mediation [S"
type textarea "x"
type textarea "Mediation [Sa"
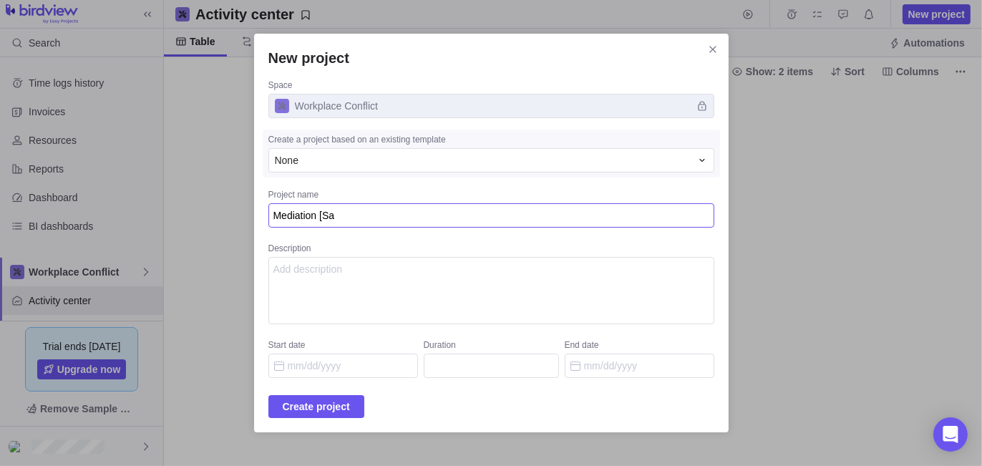
type textarea "x"
type textarea "Mediation [Sam"
type textarea "x"
type textarea "Mediation [Samp"
type textarea "x"
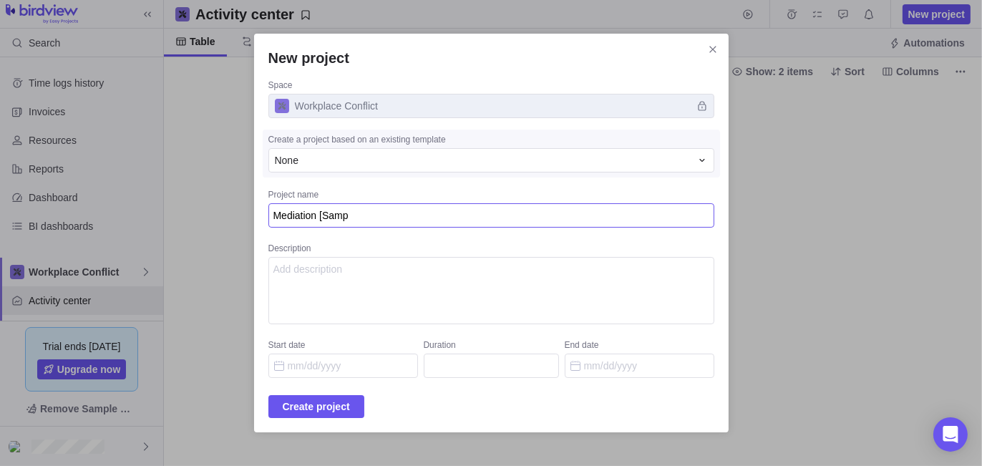
type textarea "Mediation [Sampl"
type textarea "x"
type textarea "Mediation [Sample"
type textarea "x"
type textarea "Mediation [Sample]"
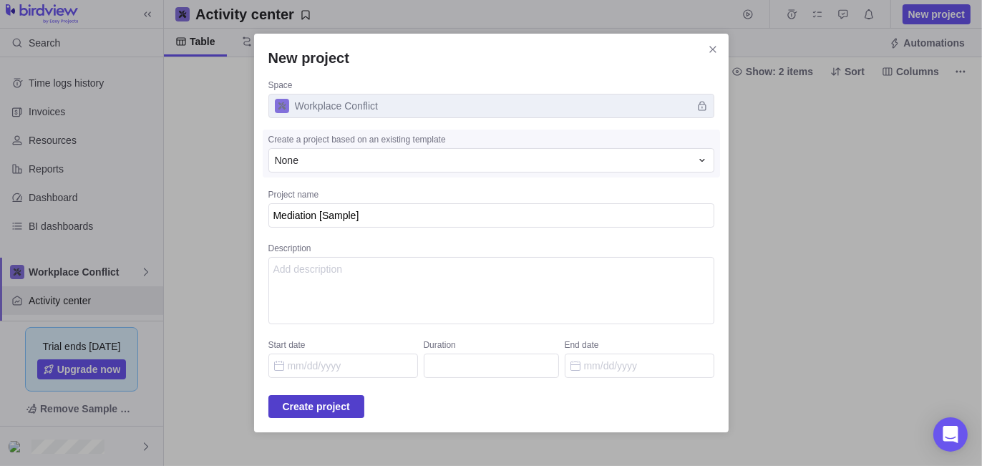
click at [340, 412] on span "Create project" at bounding box center [316, 406] width 67 height 17
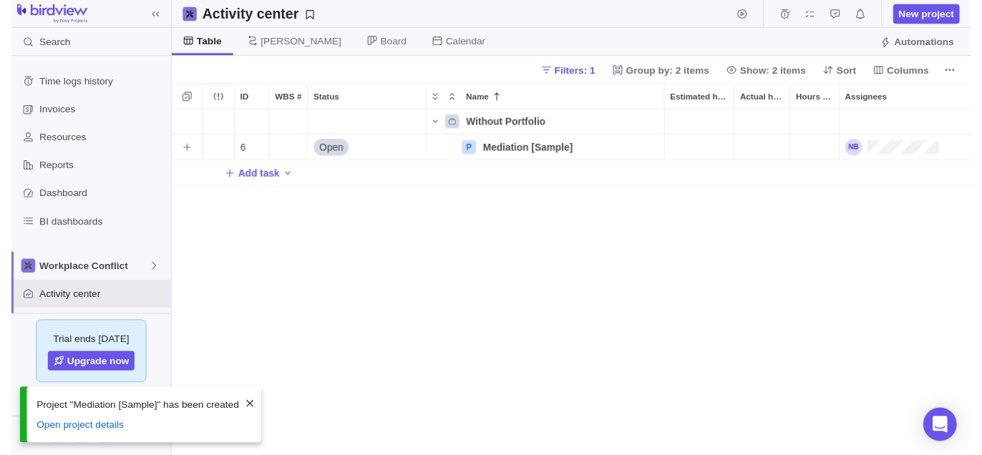
scroll to position [344, 808]
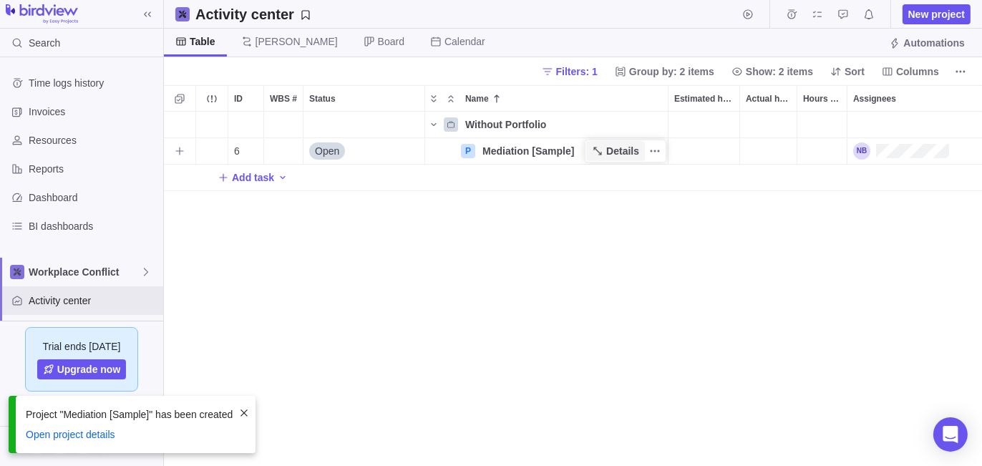
click at [620, 148] on span "Details" at bounding box center [622, 151] width 33 height 14
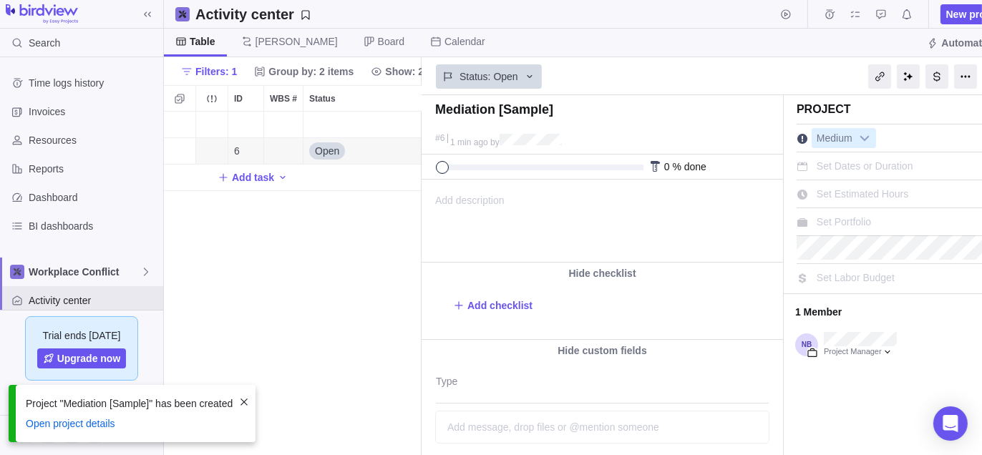
click at [843, 218] on span "Set Portfolio" at bounding box center [844, 221] width 54 height 11
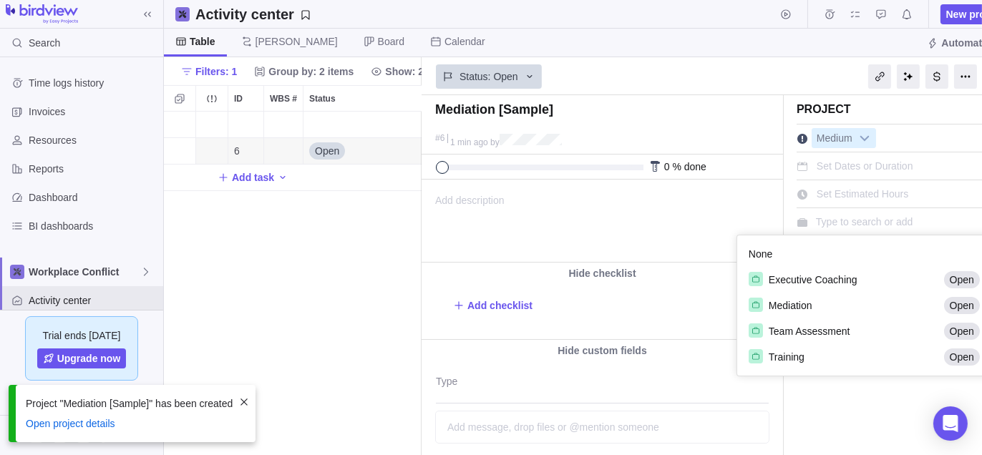
scroll to position [130, 246]
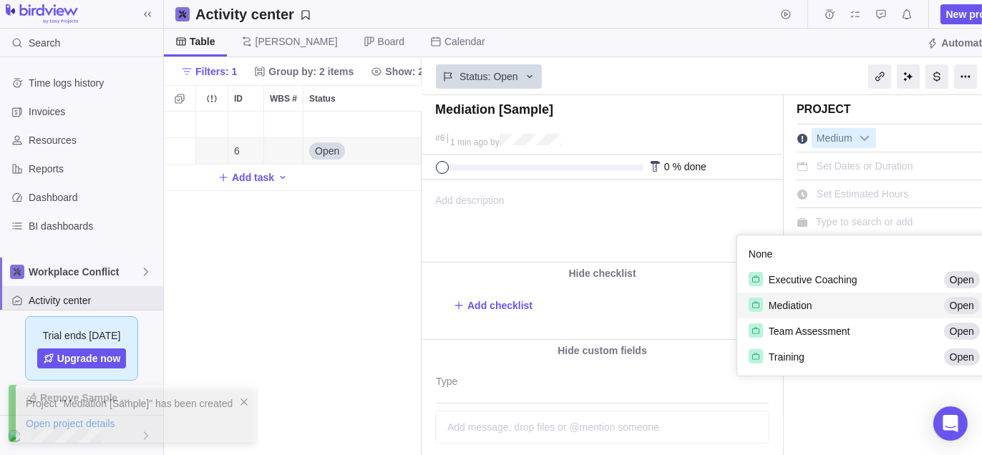
click at [804, 309] on span "Mediation" at bounding box center [791, 306] width 44 height 14
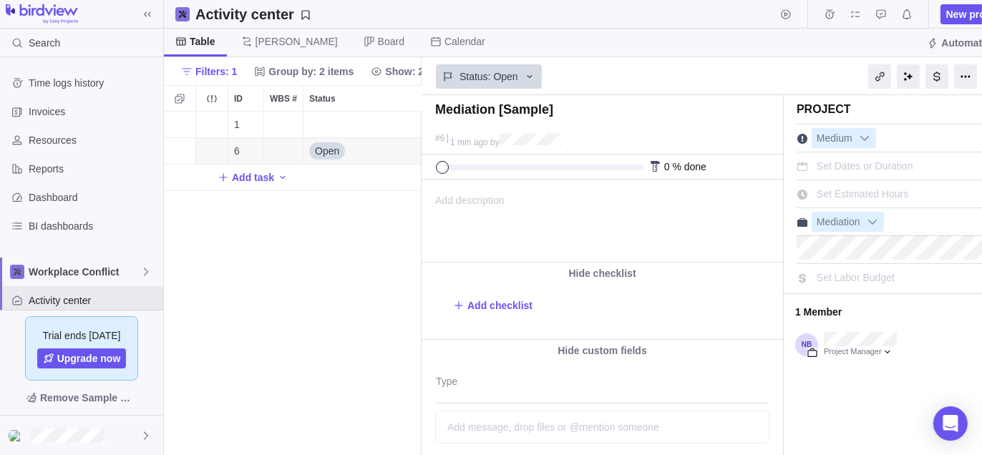
drag, startPoint x: 397, startPoint y: 276, endPoint x: 879, endPoint y: 297, distance: 482.3
click at [399, 276] on div "1 Mediation Details 6 Open P Mediation [Sample] Details Add task" at bounding box center [293, 284] width 258 height 344
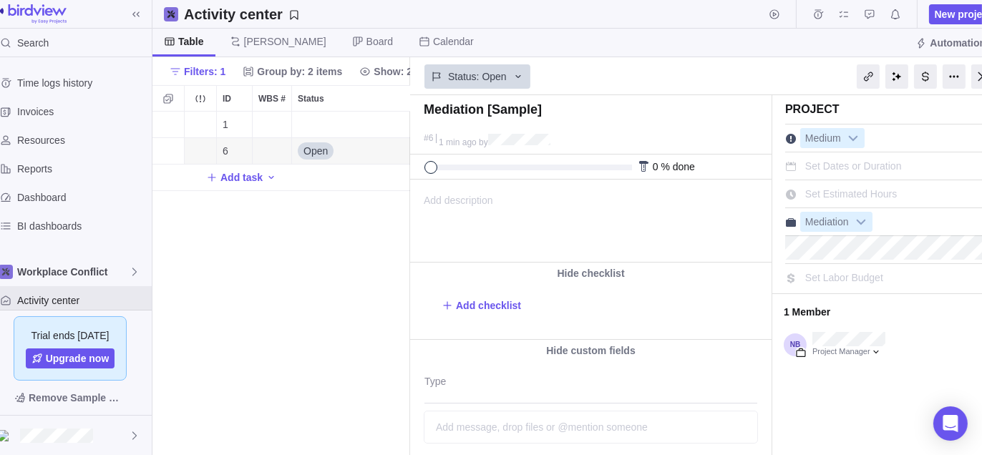
click at [830, 382] on div "Project Medium Set Dates or Duration Set Estimated Hours Mediation Set Labor Bu…" at bounding box center [890, 311] width 236 height 432
drag, startPoint x: 84, startPoint y: 427, endPoint x: 85, endPoint y: 414, distance: 12.2
click at [84, 426] on div at bounding box center [70, 435] width 163 height 39
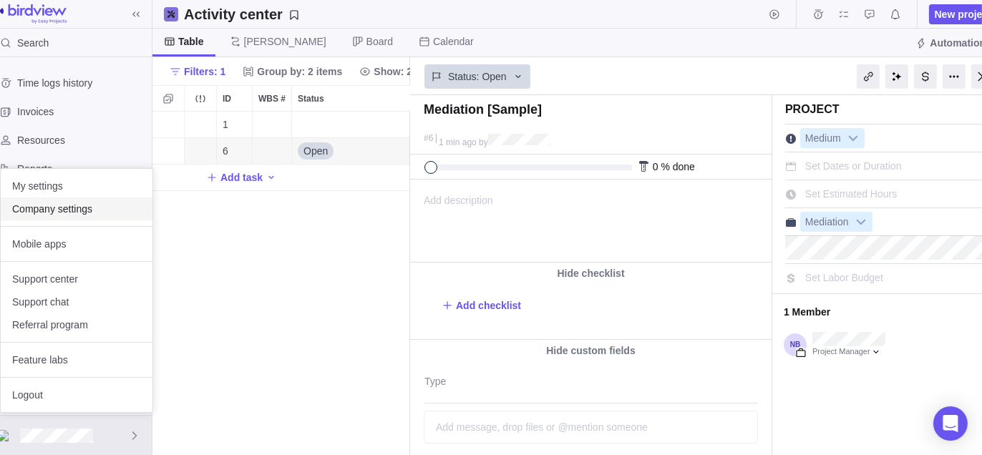
click at [80, 206] on span "Company settings" at bounding box center [76, 209] width 129 height 14
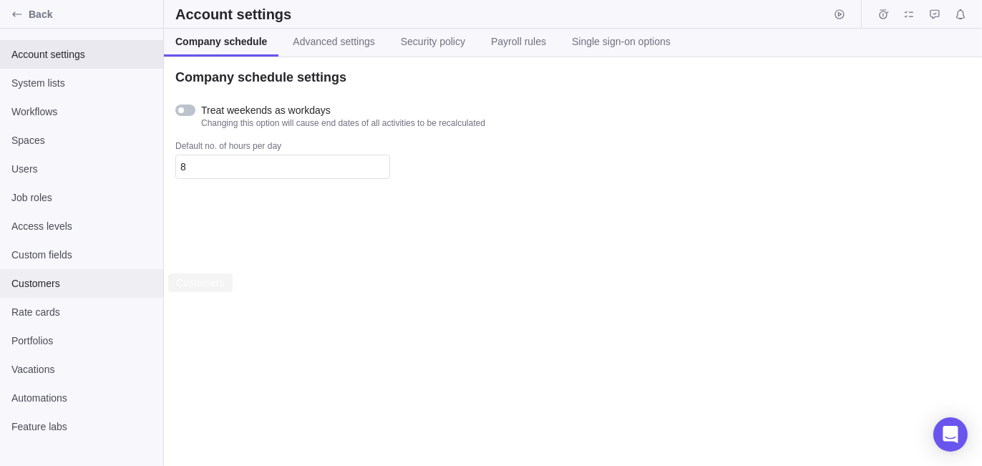
click at [50, 286] on span "Customers" at bounding box center [81, 283] width 140 height 14
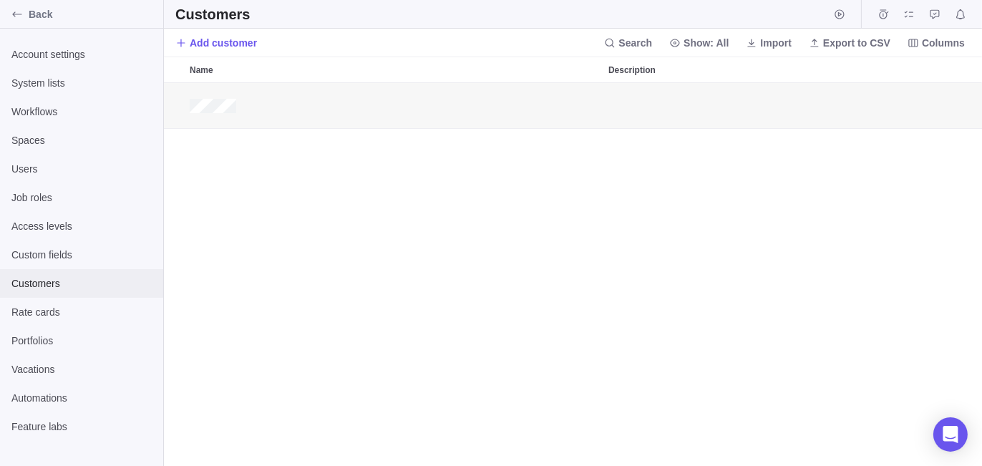
scroll to position [11, 11]
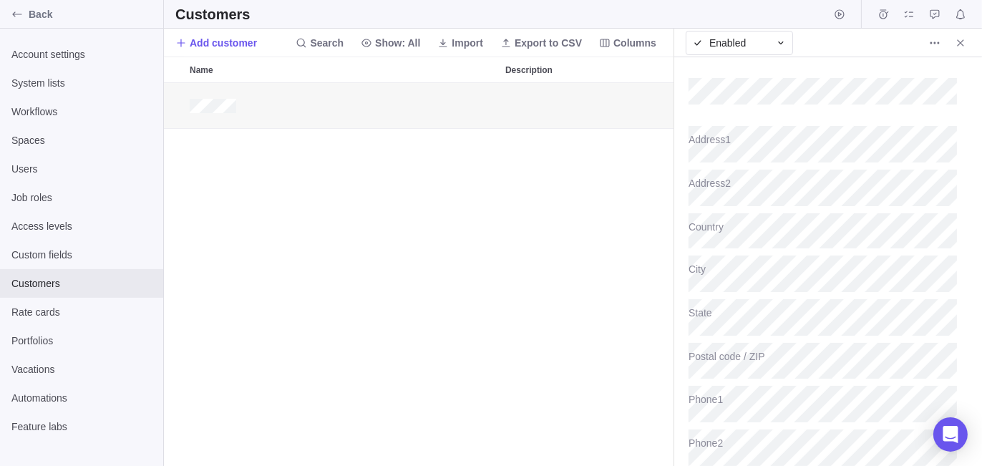
scroll to position [372, 499]
click at [523, 285] on div "grid" at bounding box center [419, 275] width 510 height 384
drag, startPoint x: 209, startPoint y: 40, endPoint x: 314, endPoint y: 117, distance: 129.6
click at [209, 45] on span "Add customer" at bounding box center [223, 43] width 67 height 14
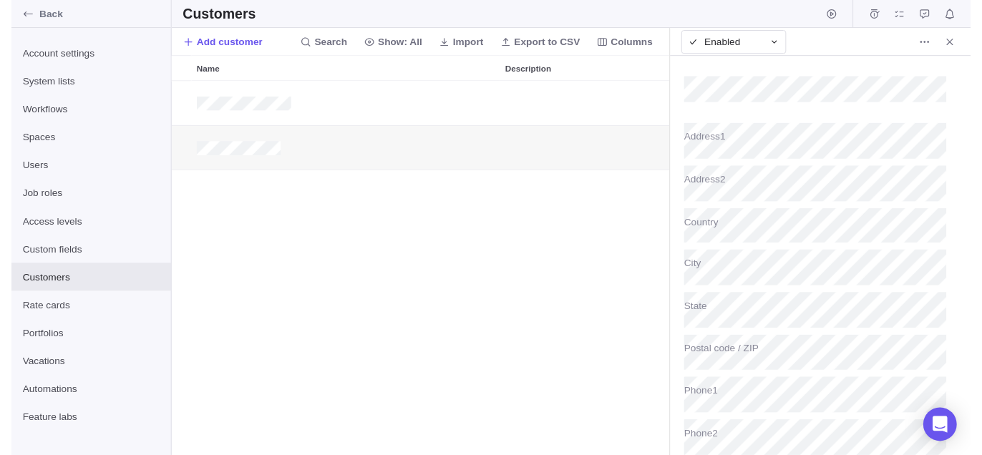
scroll to position [372, 499]
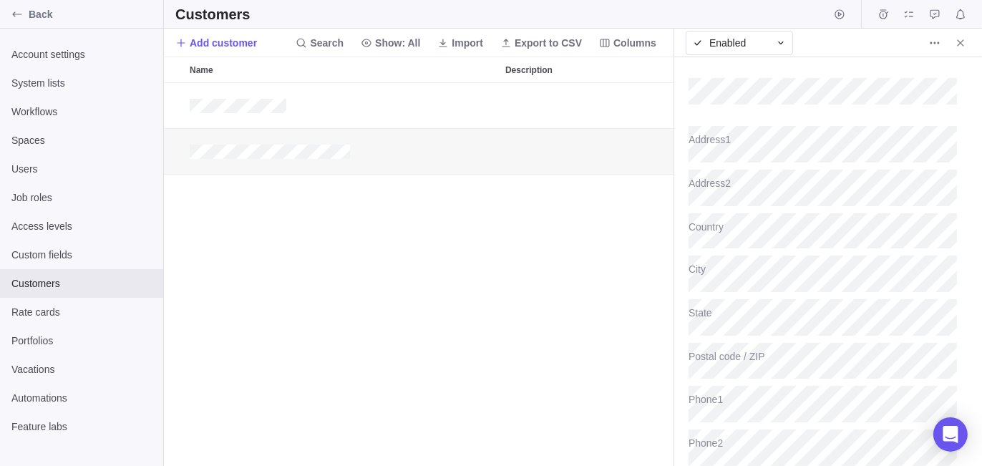
click at [467, 276] on div "grid" at bounding box center [419, 275] width 510 height 384
type textarea "x"
click at [74, 20] on span "Back" at bounding box center [93, 14] width 129 height 14
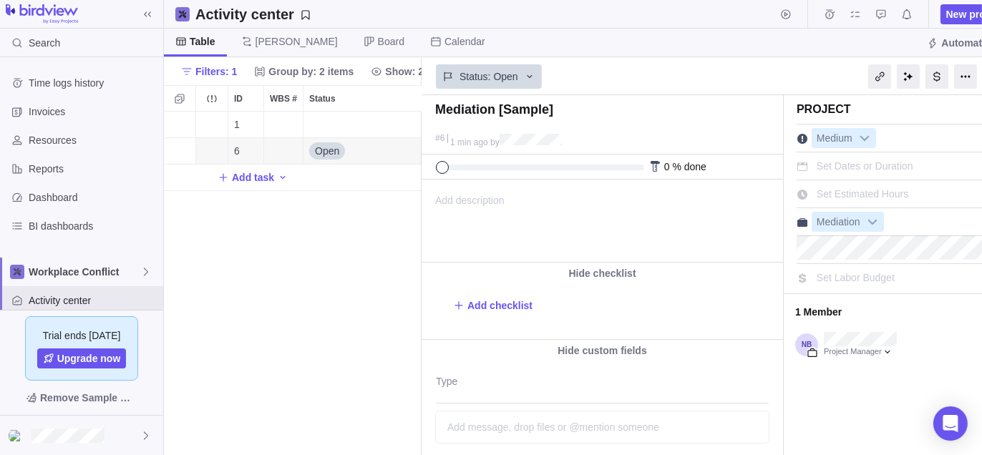
scroll to position [0, 11]
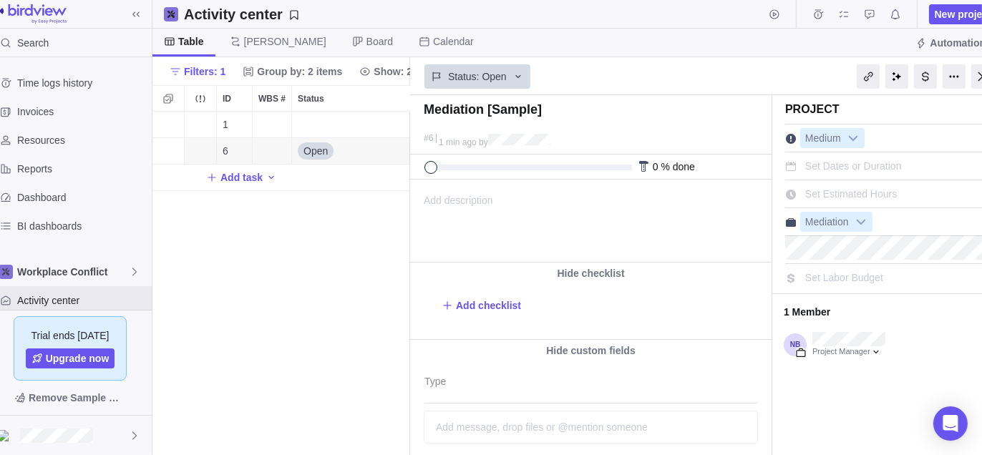
click at [835, 430] on div "Project Medium Set Dates or Duration Set Estimated Hours Mediation Set Labor Bu…" at bounding box center [890, 311] width 236 height 432
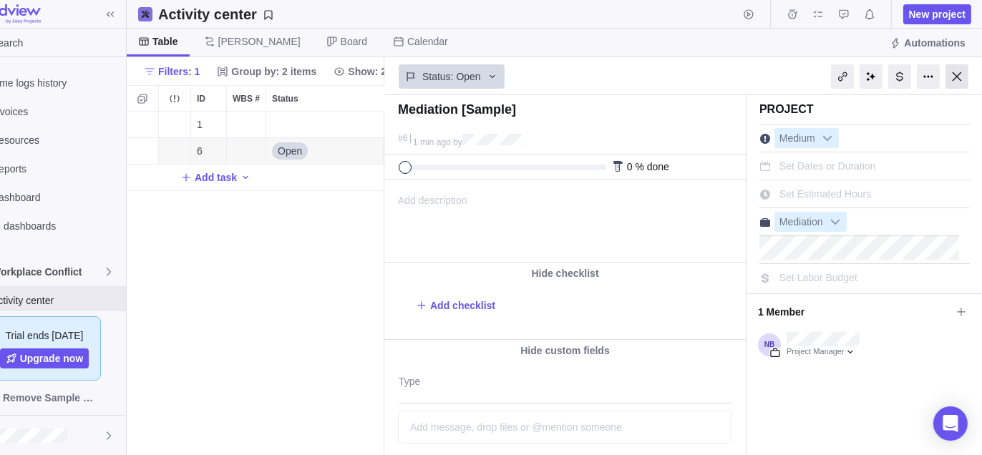
click at [959, 69] on div at bounding box center [957, 76] width 23 height 24
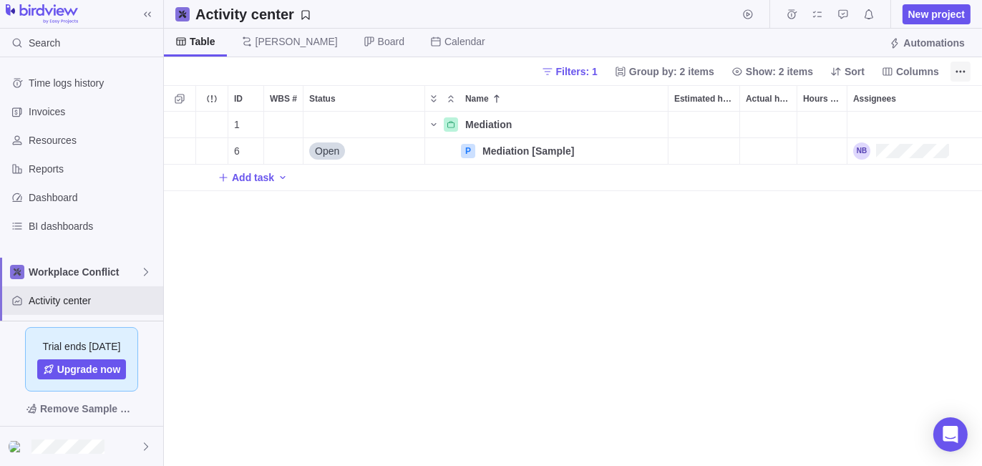
scroll to position [344, 808]
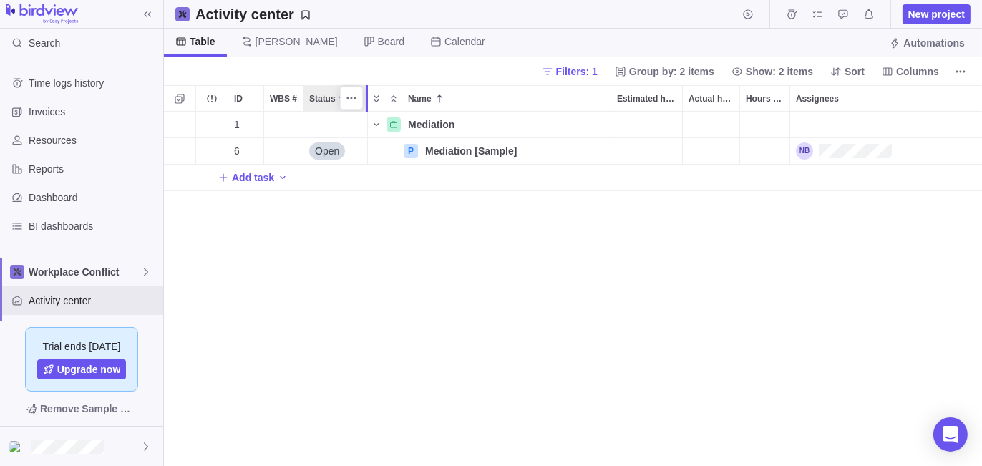
drag, startPoint x: 424, startPoint y: 95, endPoint x: 365, endPoint y: 97, distance: 58.7
click at [364, 97] on div at bounding box center [369, 98] width 11 height 26
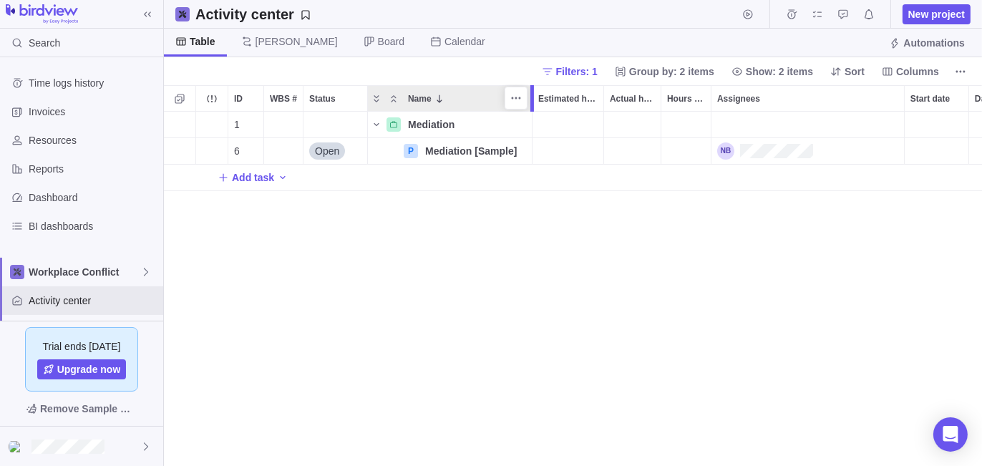
drag, startPoint x: 611, startPoint y: 95, endPoint x: 530, endPoint y: 102, distance: 80.4
click at [530, 102] on div at bounding box center [532, 98] width 4 height 26
click at [921, 69] on span "Columns" at bounding box center [917, 71] width 43 height 14
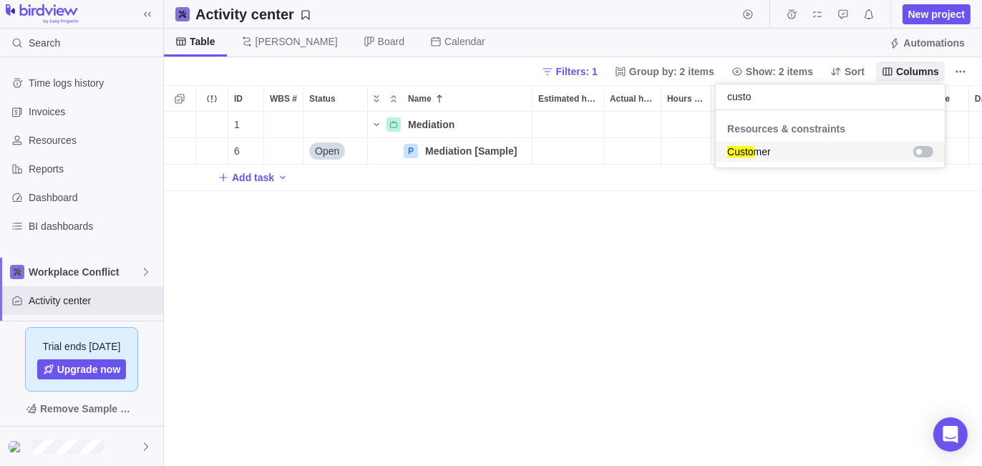
type input "custo"
click at [916, 147] on div "grid" at bounding box center [923, 151] width 20 height 11
click at [752, 324] on body "Search Time logs history Invoices Resources Reports Dashboard BI dashboards Wor…" at bounding box center [491, 233] width 982 height 466
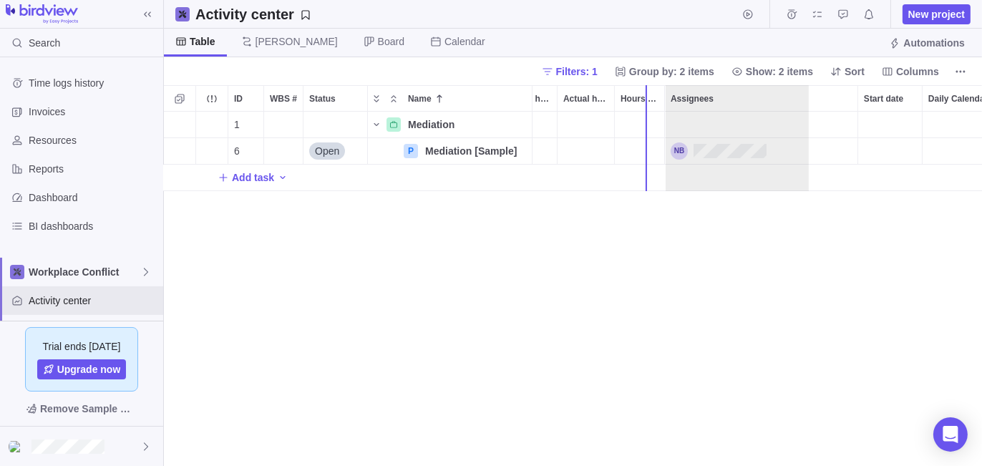
scroll to position [0, 0]
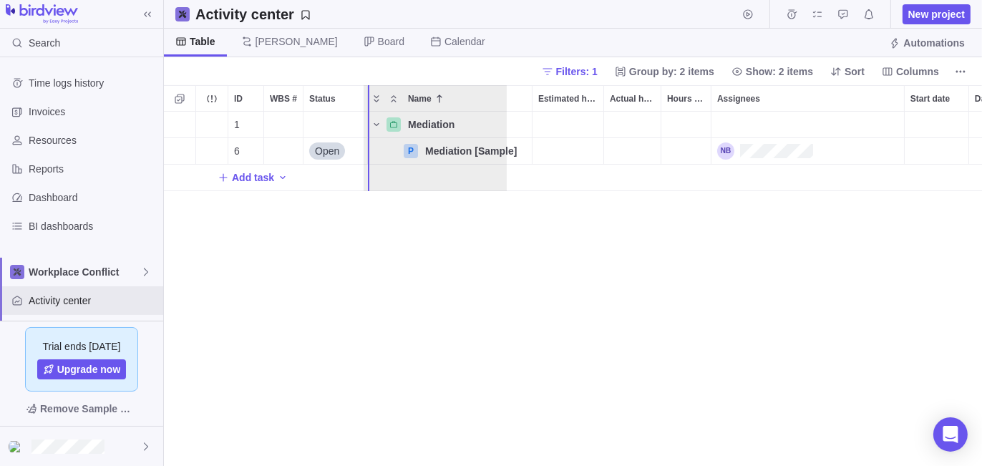
drag, startPoint x: 868, startPoint y: 94, endPoint x: 387, endPoint y: 111, distance: 481.4
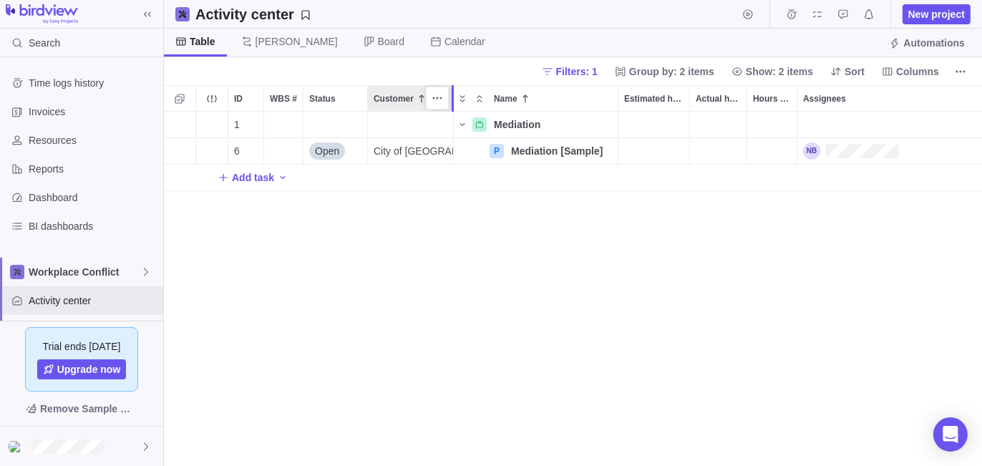
drag, startPoint x: 509, startPoint y: 99, endPoint x: 451, endPoint y: 104, distance: 58.2
click at [452, 104] on div at bounding box center [454, 98] width 4 height 26
drag, startPoint x: 903, startPoint y: 61, endPoint x: 906, endPoint y: 78, distance: 17.4
click at [903, 62] on span "Columns" at bounding box center [910, 72] width 69 height 20
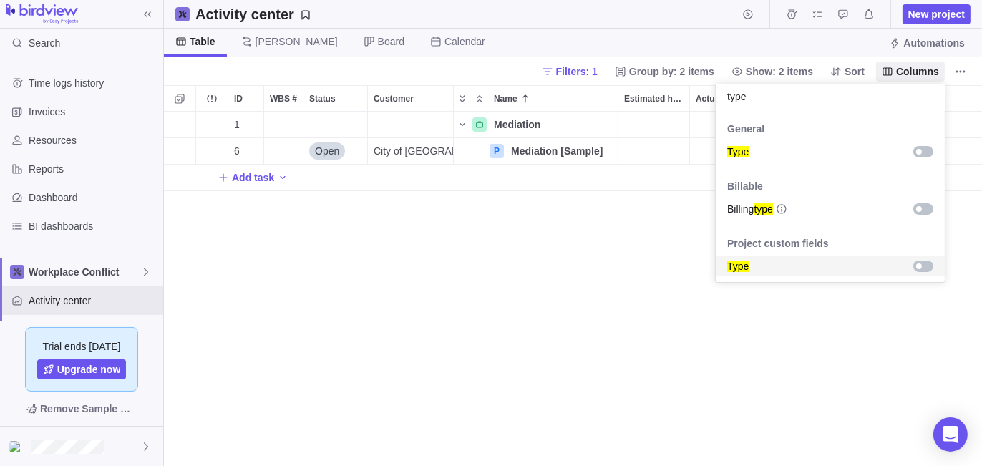
type input "type"
click at [914, 268] on div "grid" at bounding box center [923, 266] width 20 height 11
click at [813, 355] on body "Search Time logs history Invoices Resources Reports Dashboard BI dashboards Wor…" at bounding box center [491, 233] width 982 height 466
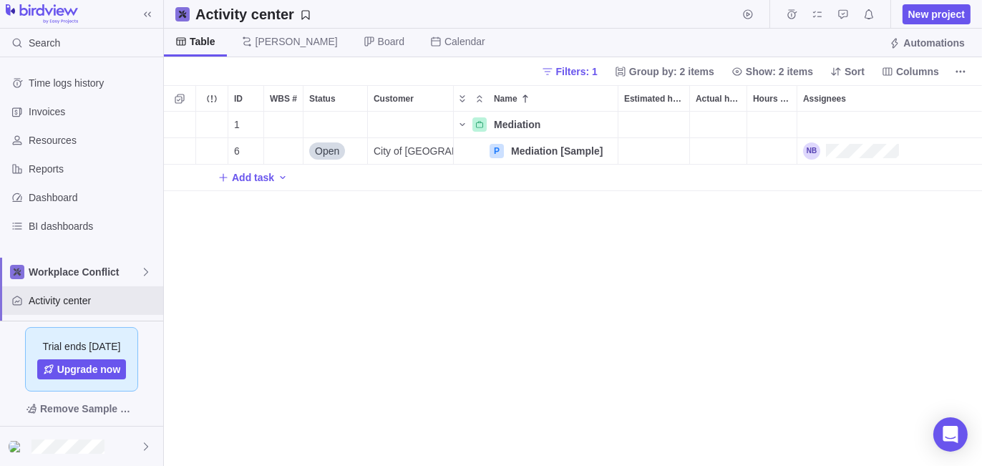
scroll to position [0, 560]
click at [818, 154] on div "Type" at bounding box center [882, 151] width 200 height 26
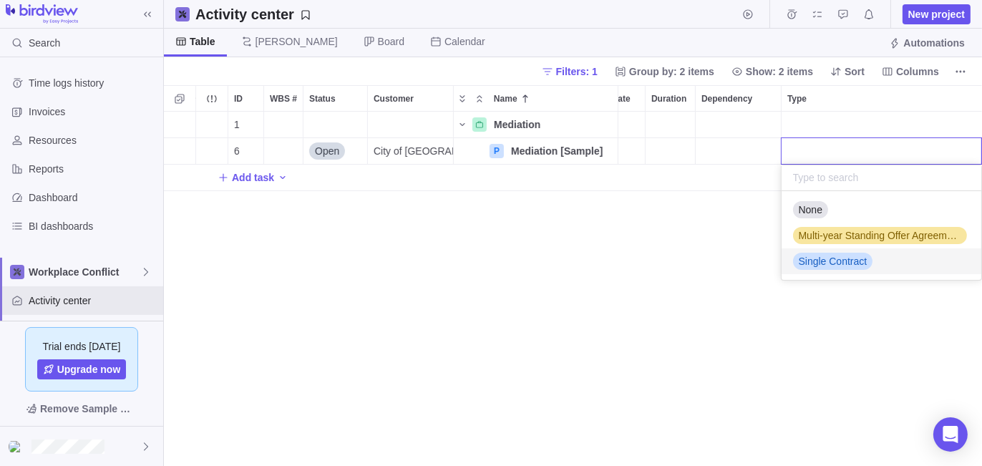
click at [822, 263] on span "Single Contract" at bounding box center [833, 261] width 69 height 14
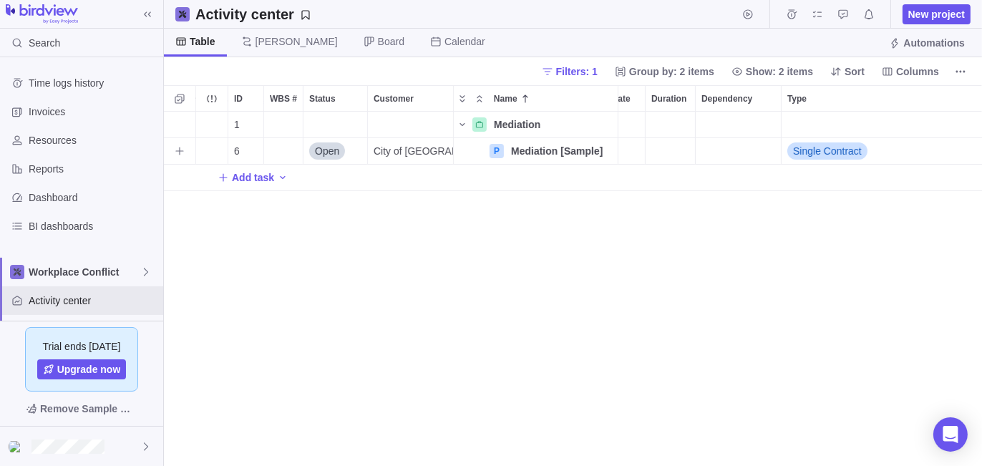
click at [762, 346] on div "1 Mediation Details 6 Open City of Winnipeg P Mediation [Sample] Details Single…" at bounding box center [573, 289] width 818 height 355
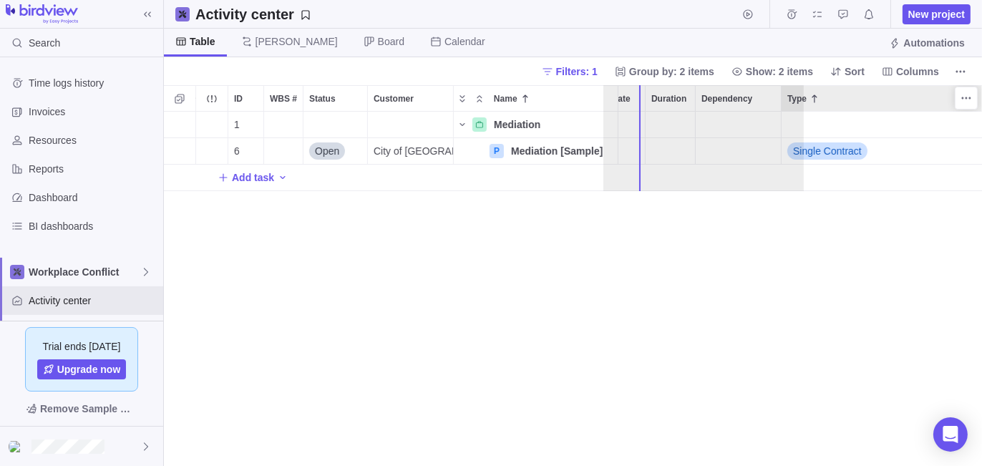
scroll to position [0, 0]
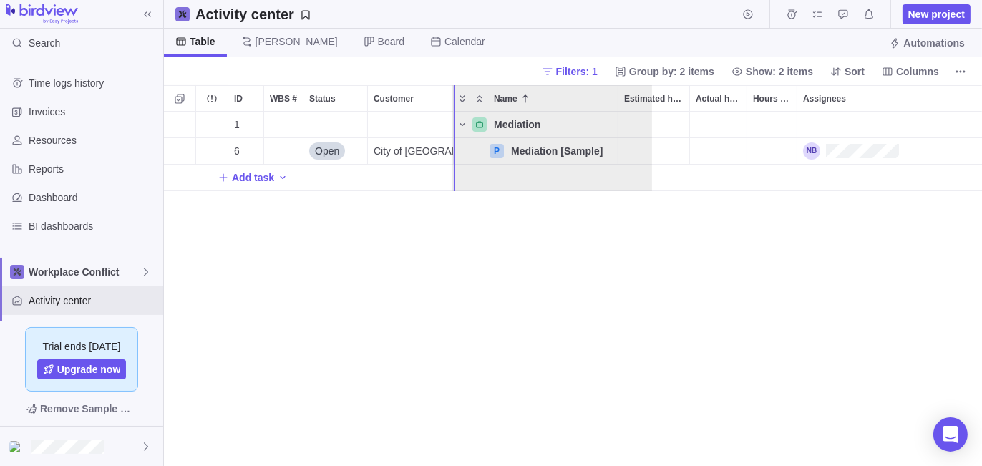
drag, startPoint x: 821, startPoint y: 100, endPoint x: 486, endPoint y: 101, distance: 335.0
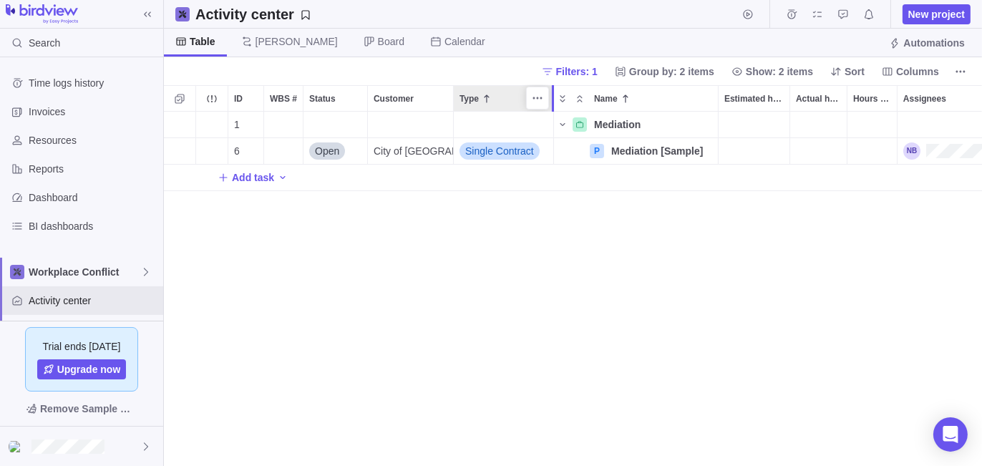
drag, startPoint x: 649, startPoint y: 100, endPoint x: 548, endPoint y: 117, distance: 103.0
click at [548, 117] on div "ID WBS # Status Customer Type Name Estimated hours Actual hours (timelogs) Hour…" at bounding box center [573, 275] width 818 height 381
click at [464, 359] on div "1 Mediation Details 6 Open City of Winnipeg Single Contract P Mediation [Sample…" at bounding box center [573, 289] width 818 height 355
